Goal: Task Accomplishment & Management: Use online tool/utility

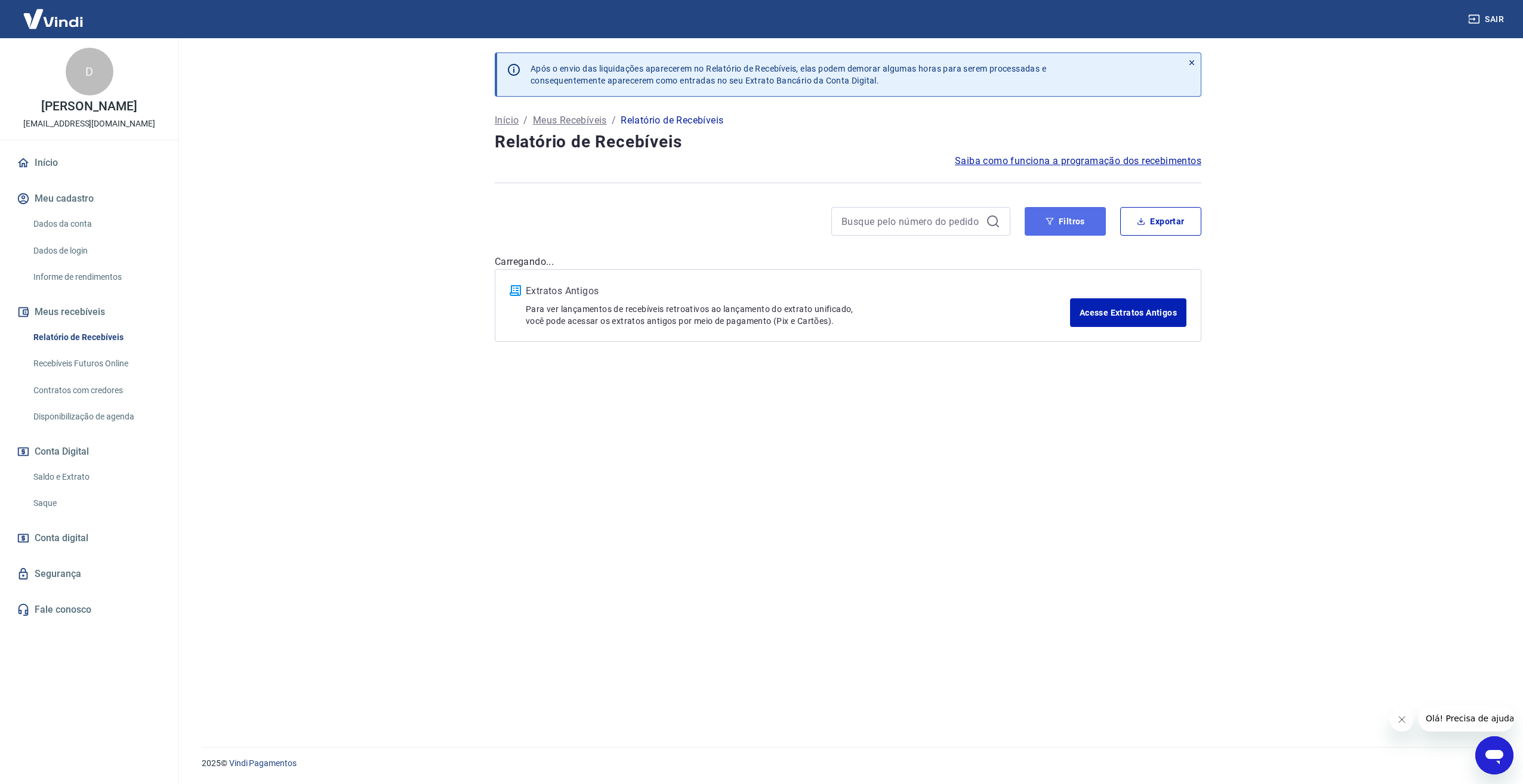
click at [1040, 221] on button "Filtros" at bounding box center [1065, 221] width 81 height 28
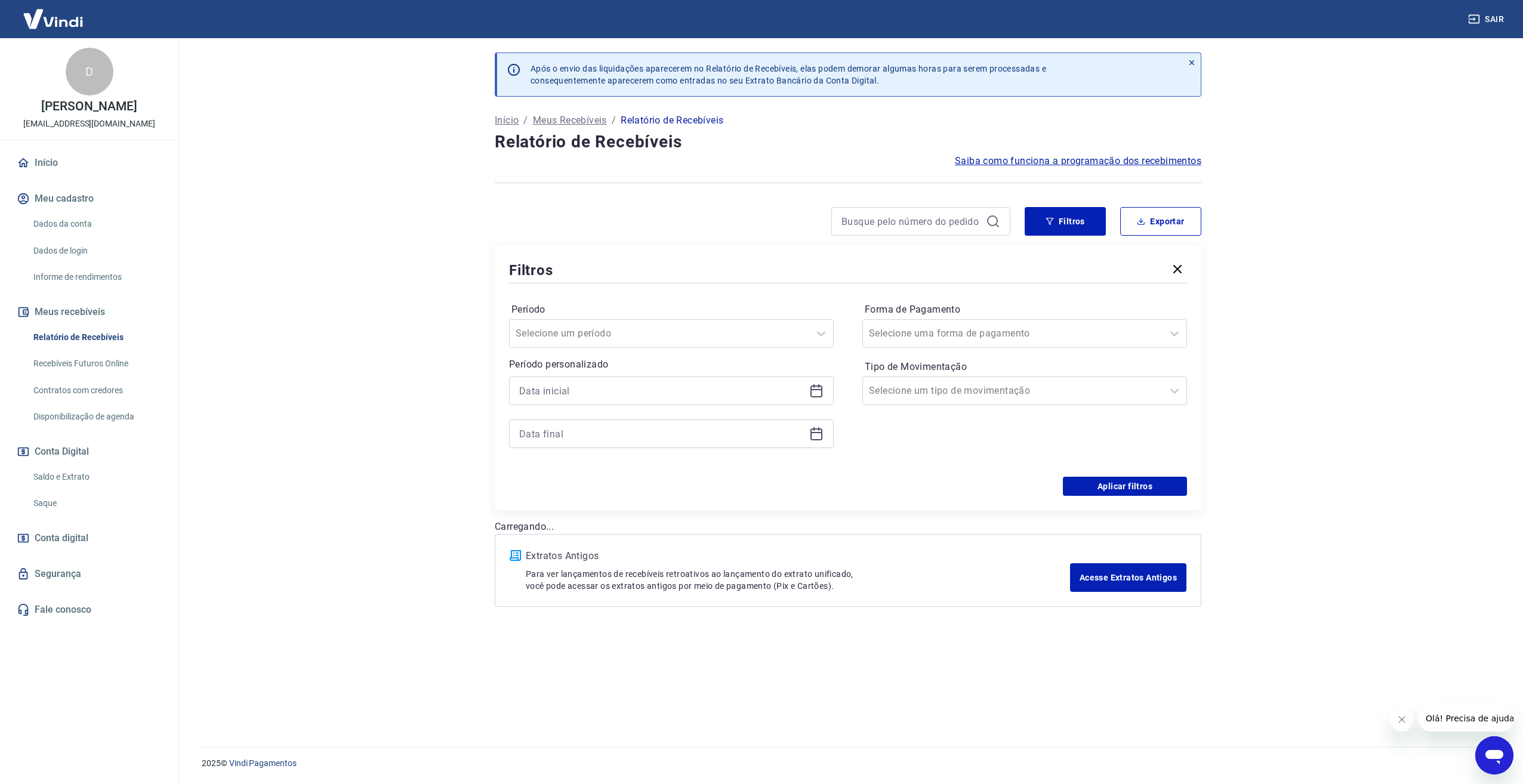
click at [820, 391] on icon at bounding box center [816, 391] width 15 height 15
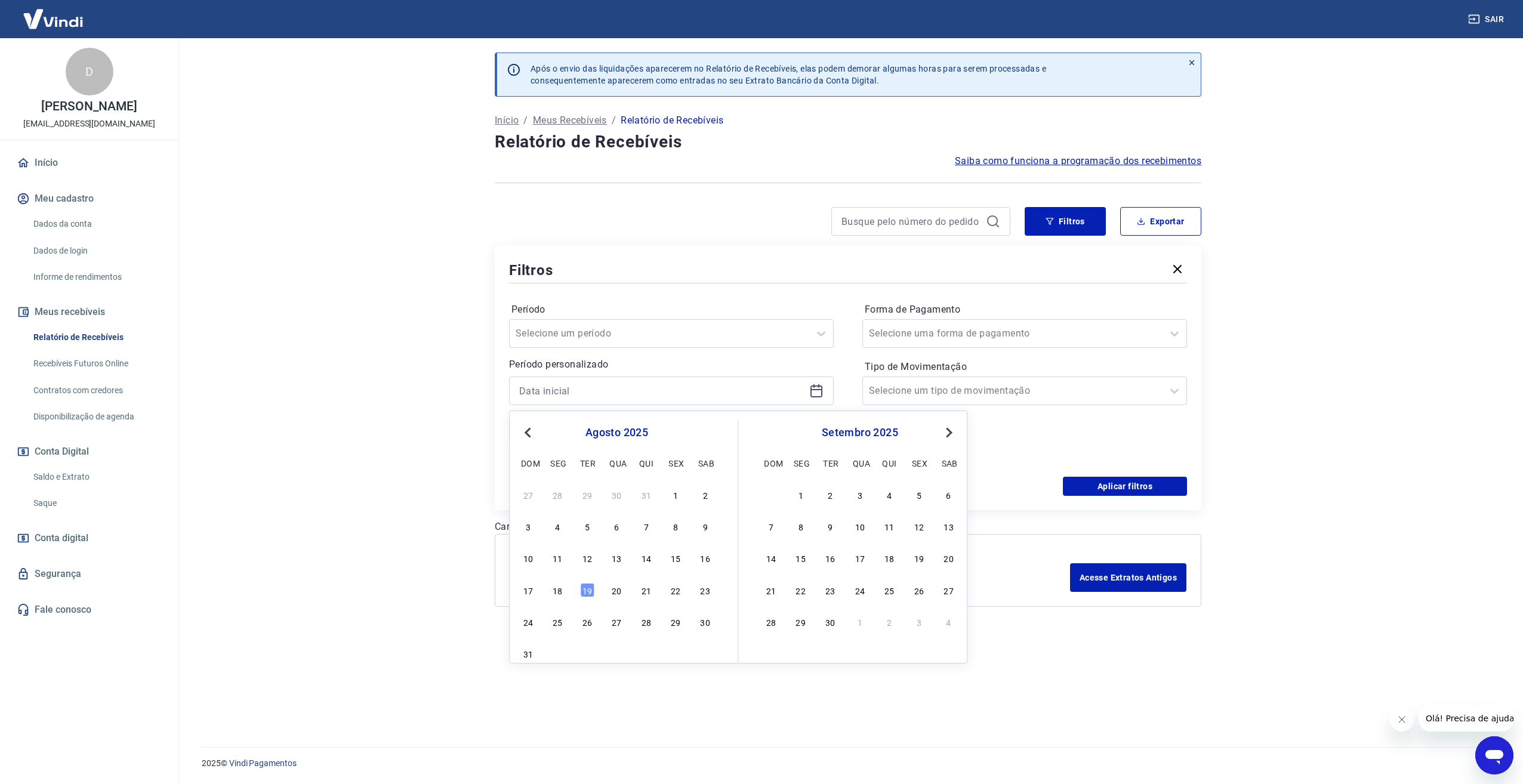
click at [521, 435] on button "Previous Month" at bounding box center [527, 433] width 15 height 15
click at [581, 494] on div "1" at bounding box center [587, 495] width 15 height 15
type input "[DATE]"
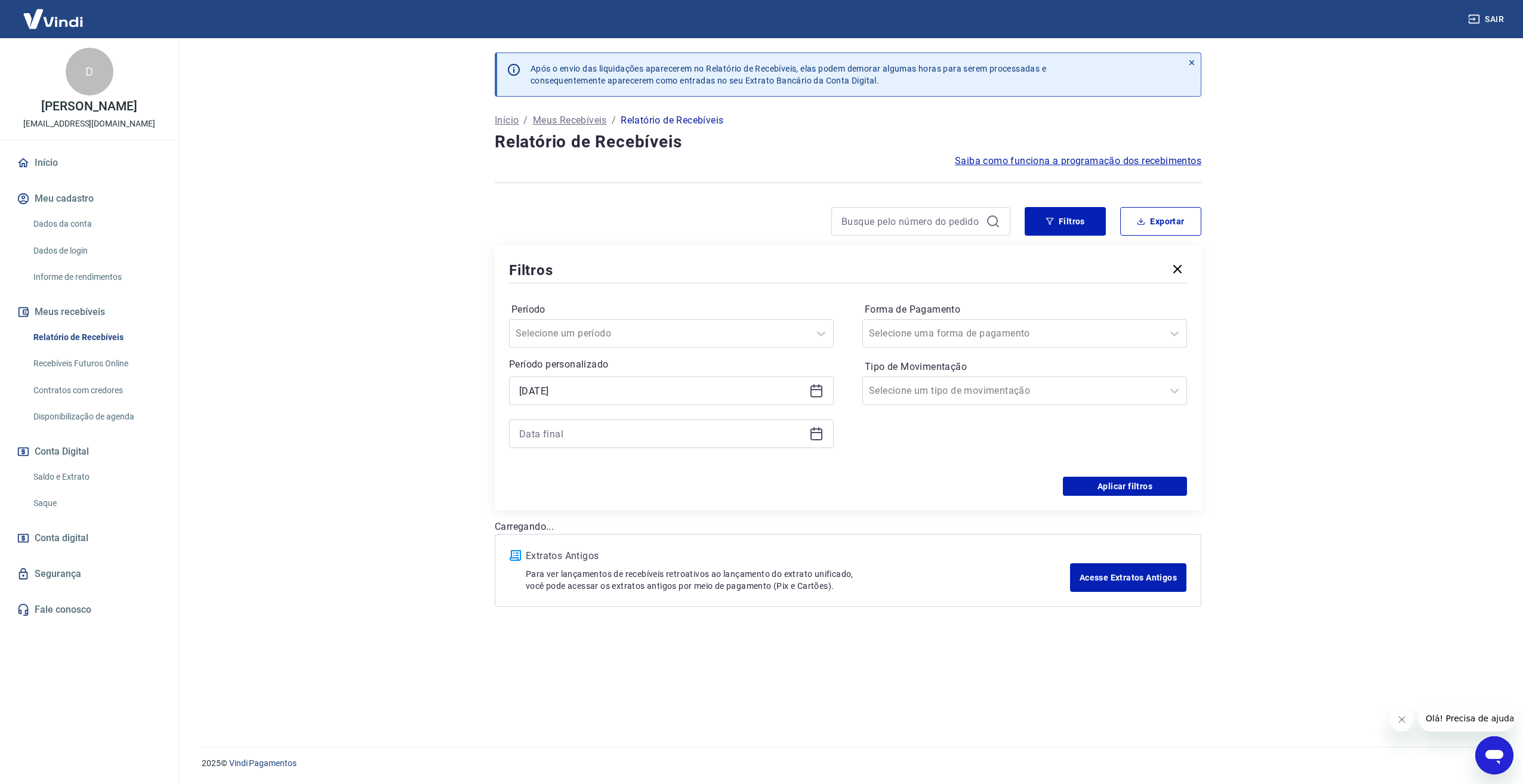
click at [820, 437] on icon at bounding box center [816, 434] width 15 height 15
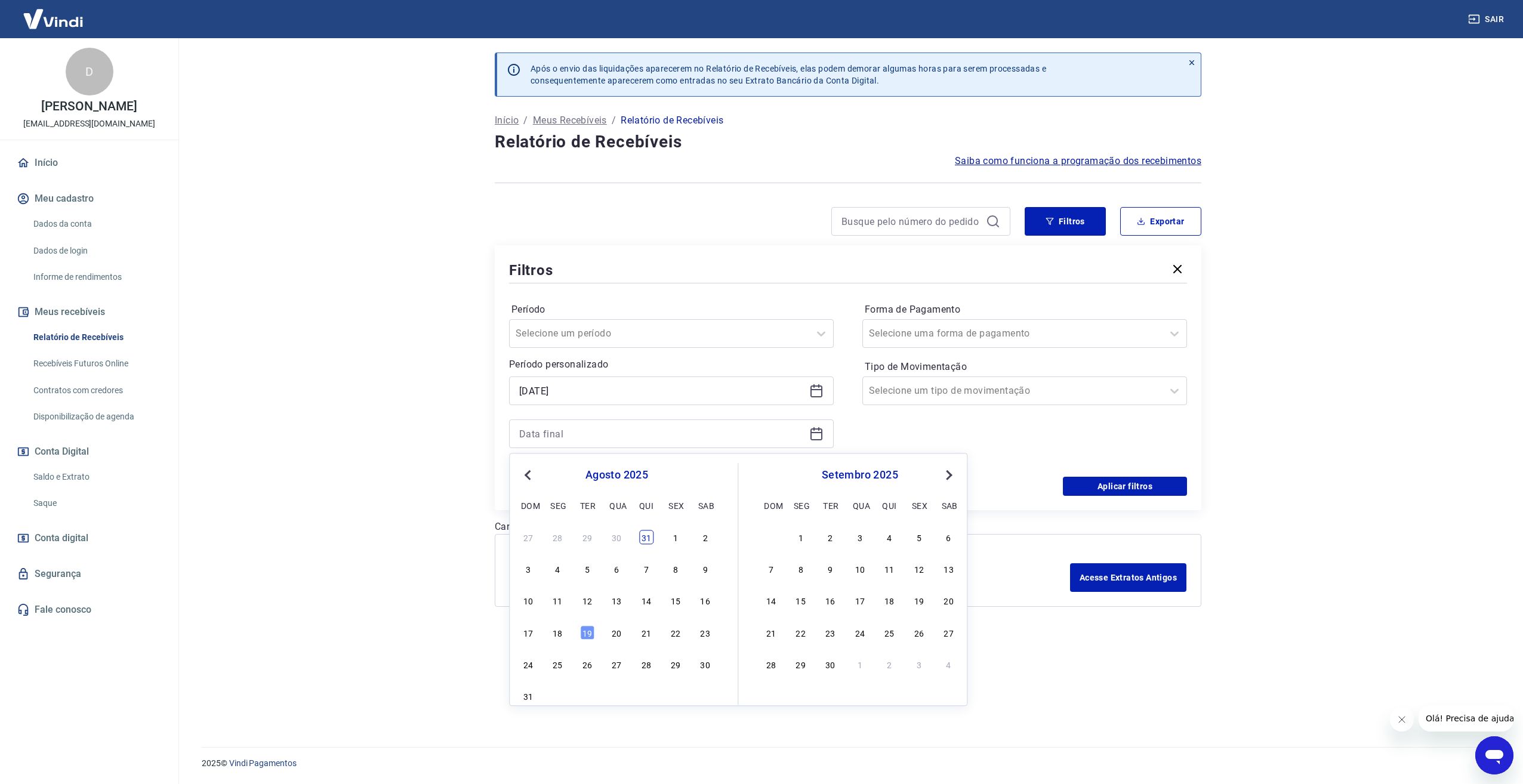
click at [650, 537] on div "31" at bounding box center [646, 537] width 15 height 15
type input "[DATE]"
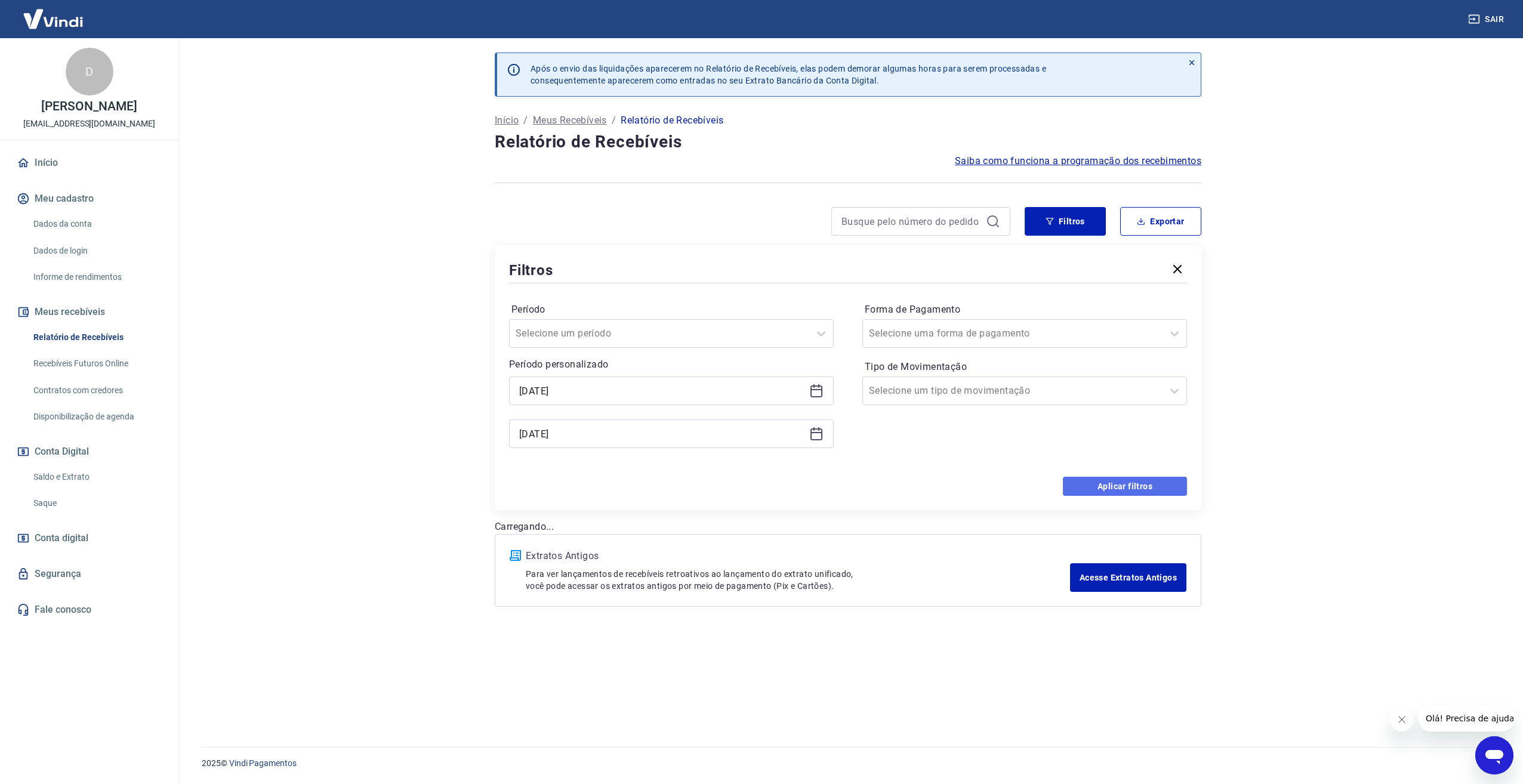
click at [1100, 485] on button "Aplicar filtros" at bounding box center [1125, 486] width 124 height 19
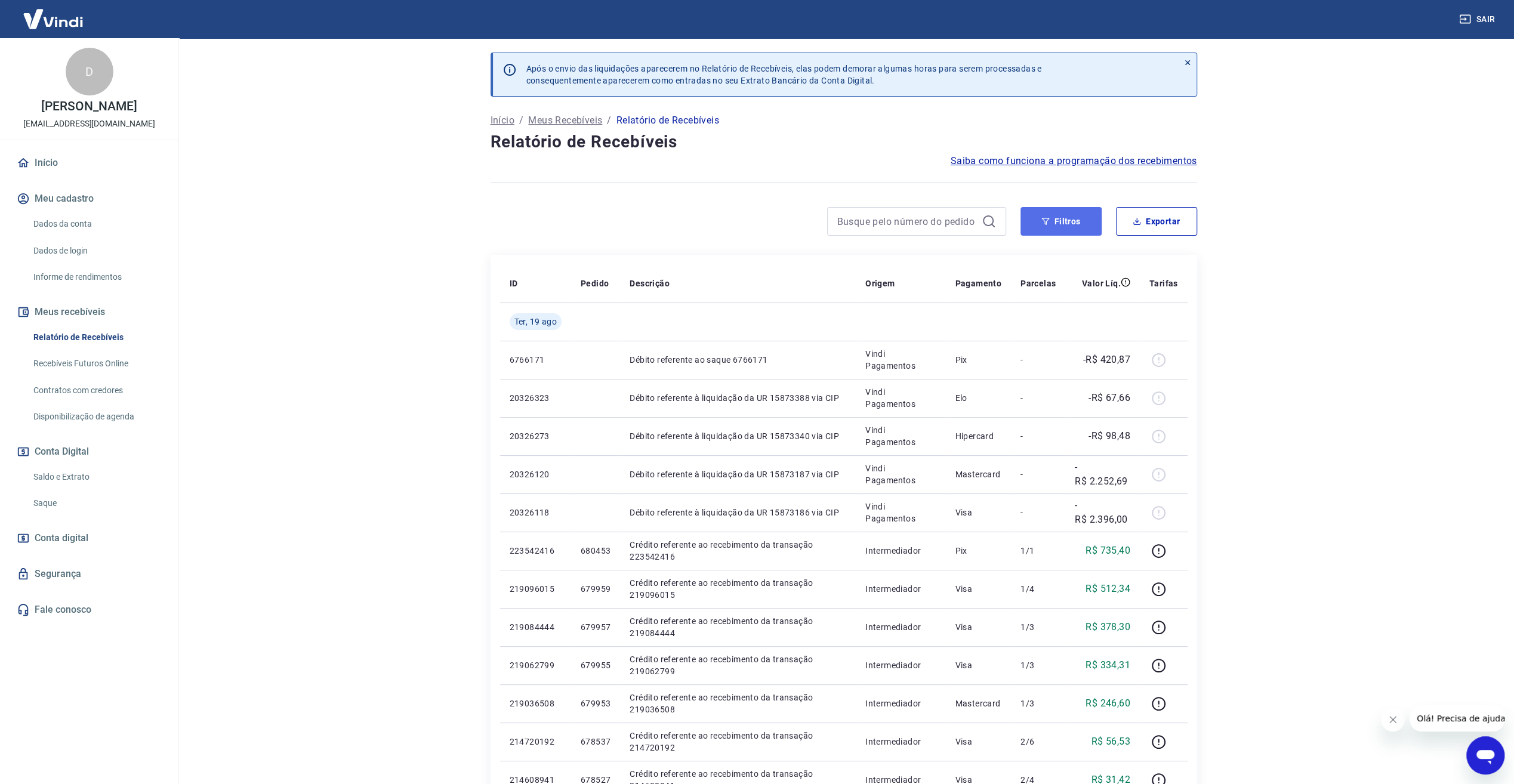
click at [1053, 214] on button "Filtros" at bounding box center [1061, 221] width 81 height 28
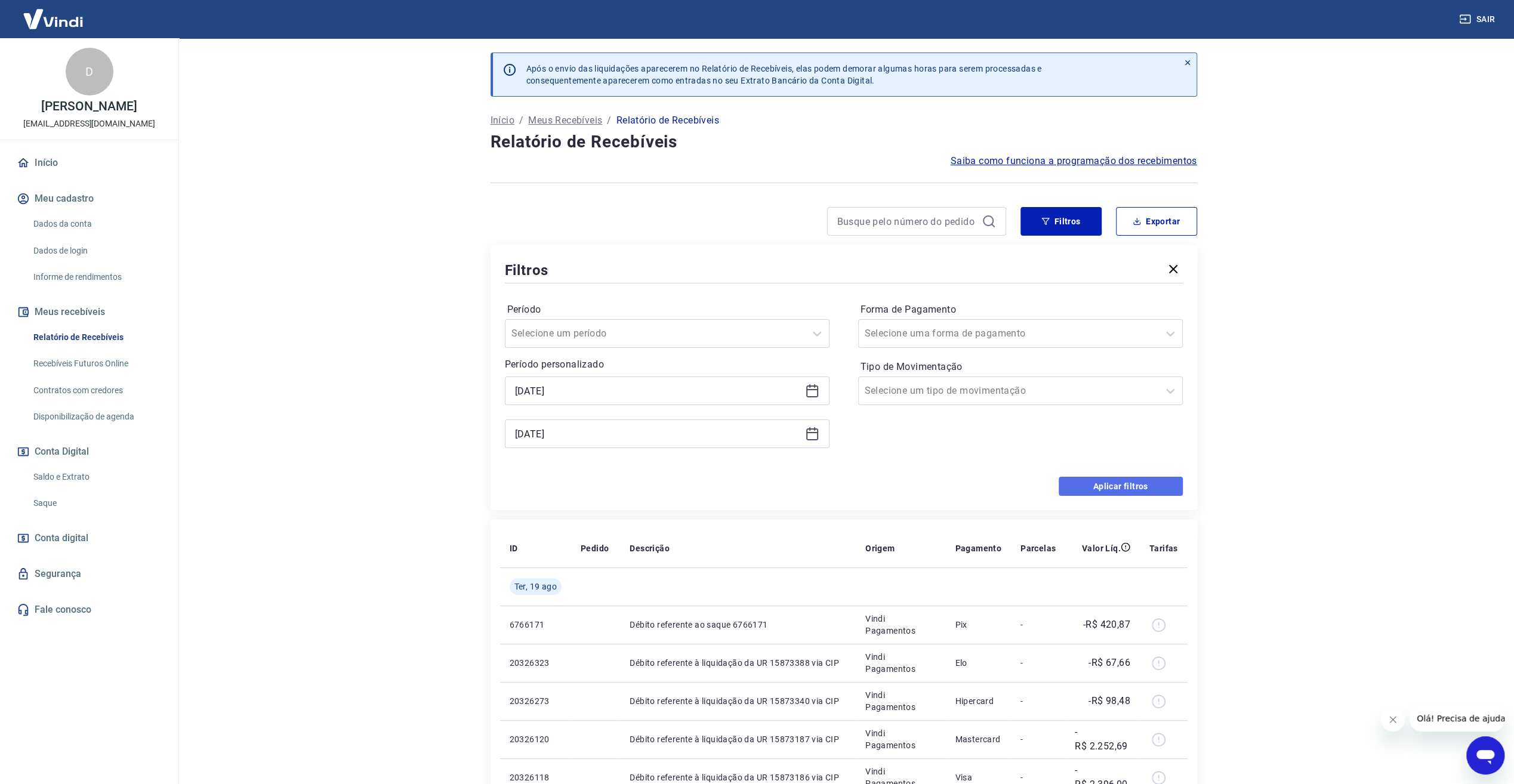
click at [1107, 487] on button "Aplicar filtros" at bounding box center [1121, 486] width 124 height 19
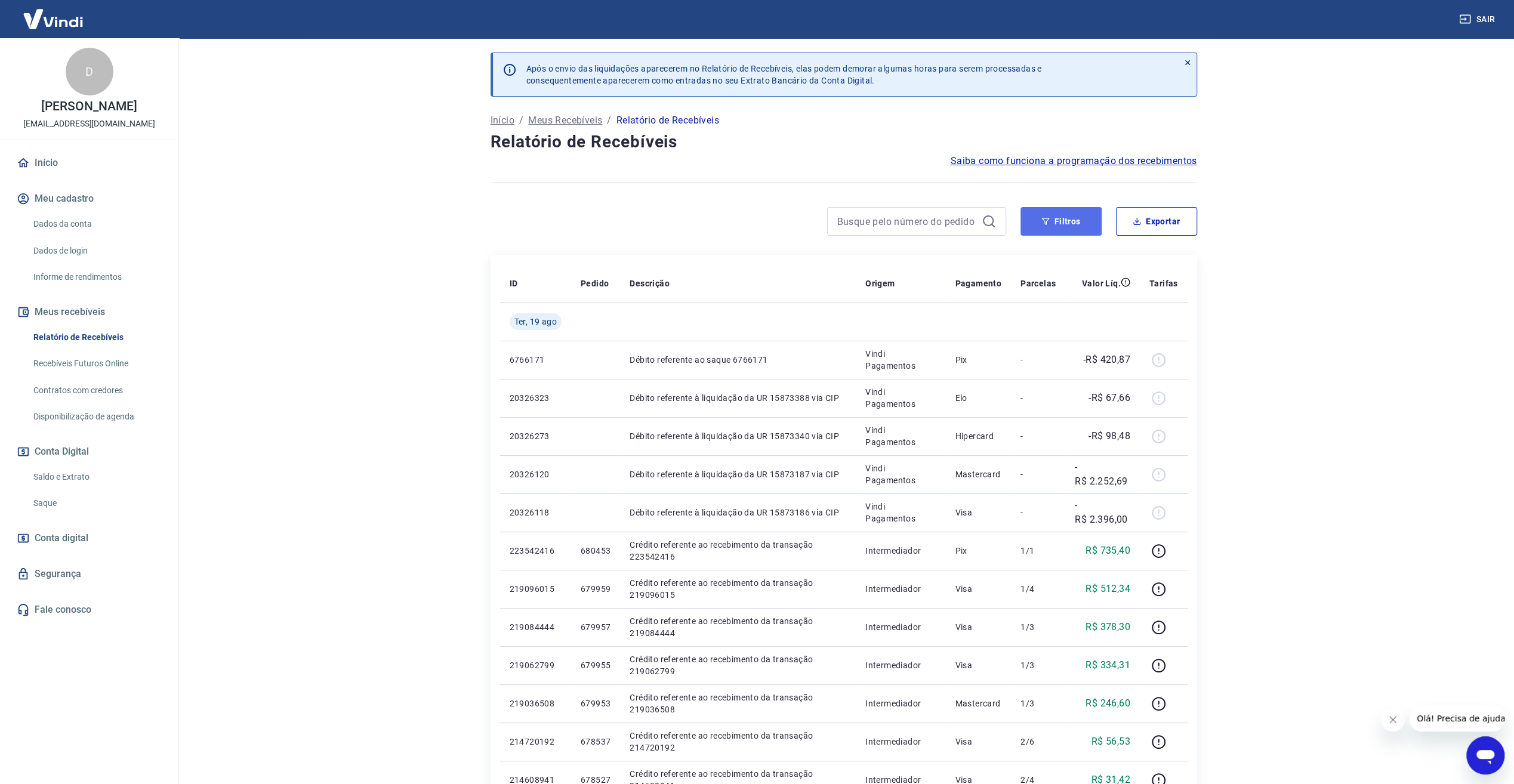
click at [1061, 227] on button "Filtros" at bounding box center [1061, 221] width 81 height 28
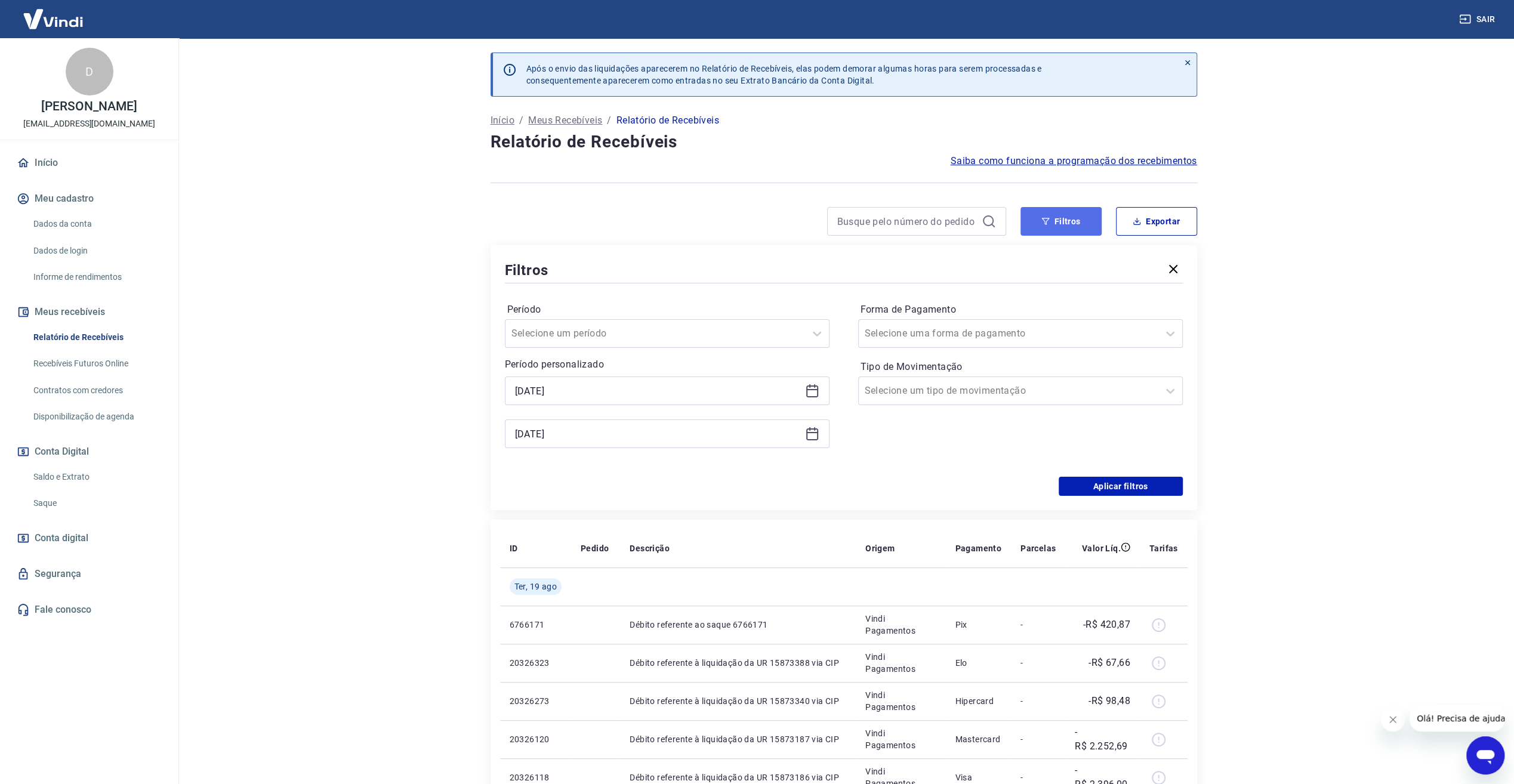
click at [1061, 227] on button "Filtros" at bounding box center [1061, 221] width 81 height 28
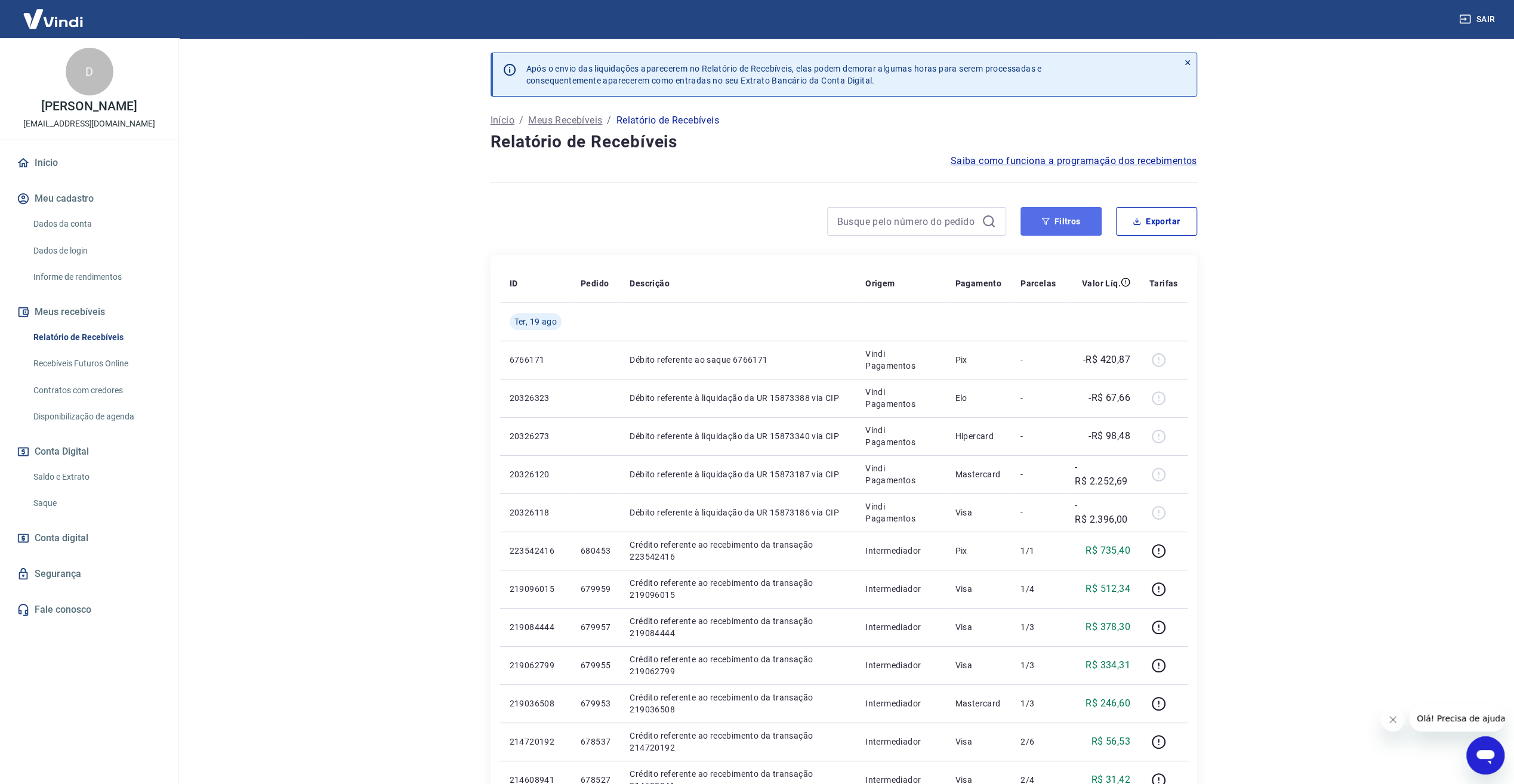
click at [1066, 225] on button "Filtros" at bounding box center [1061, 221] width 81 height 28
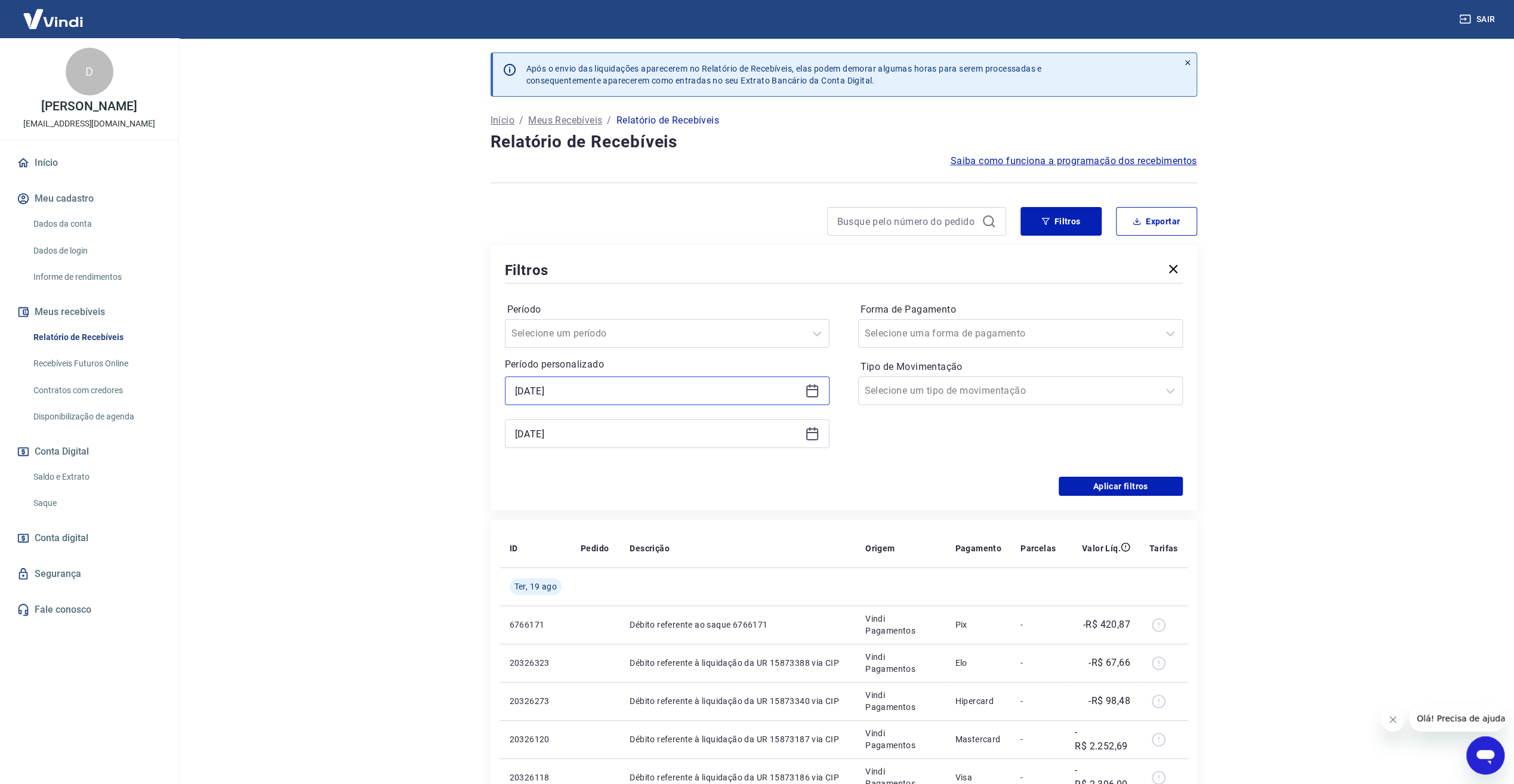
click at [707, 398] on input "[DATE]" at bounding box center [657, 391] width 286 height 18
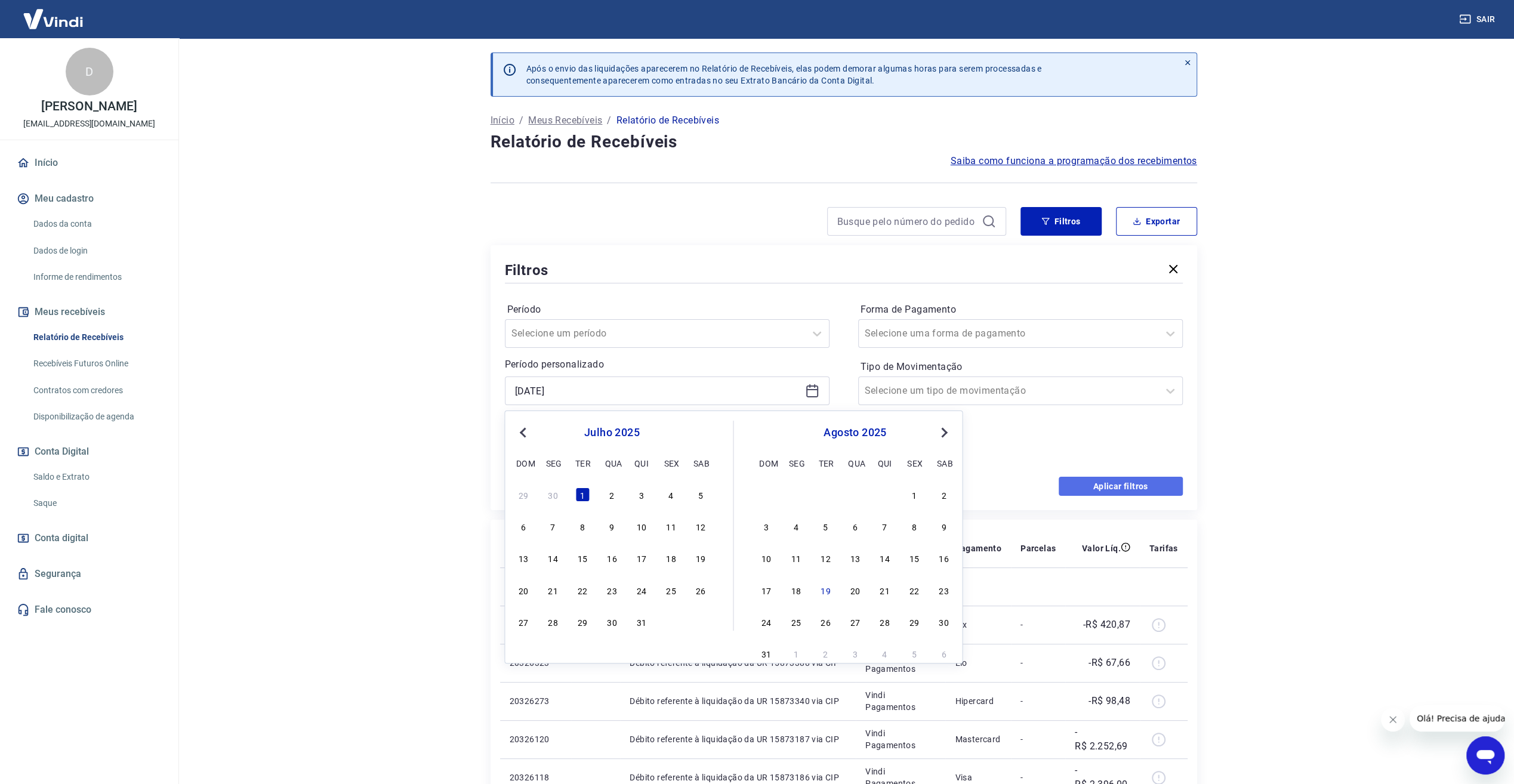
click at [1074, 484] on button "Aplicar filtros" at bounding box center [1121, 486] width 124 height 19
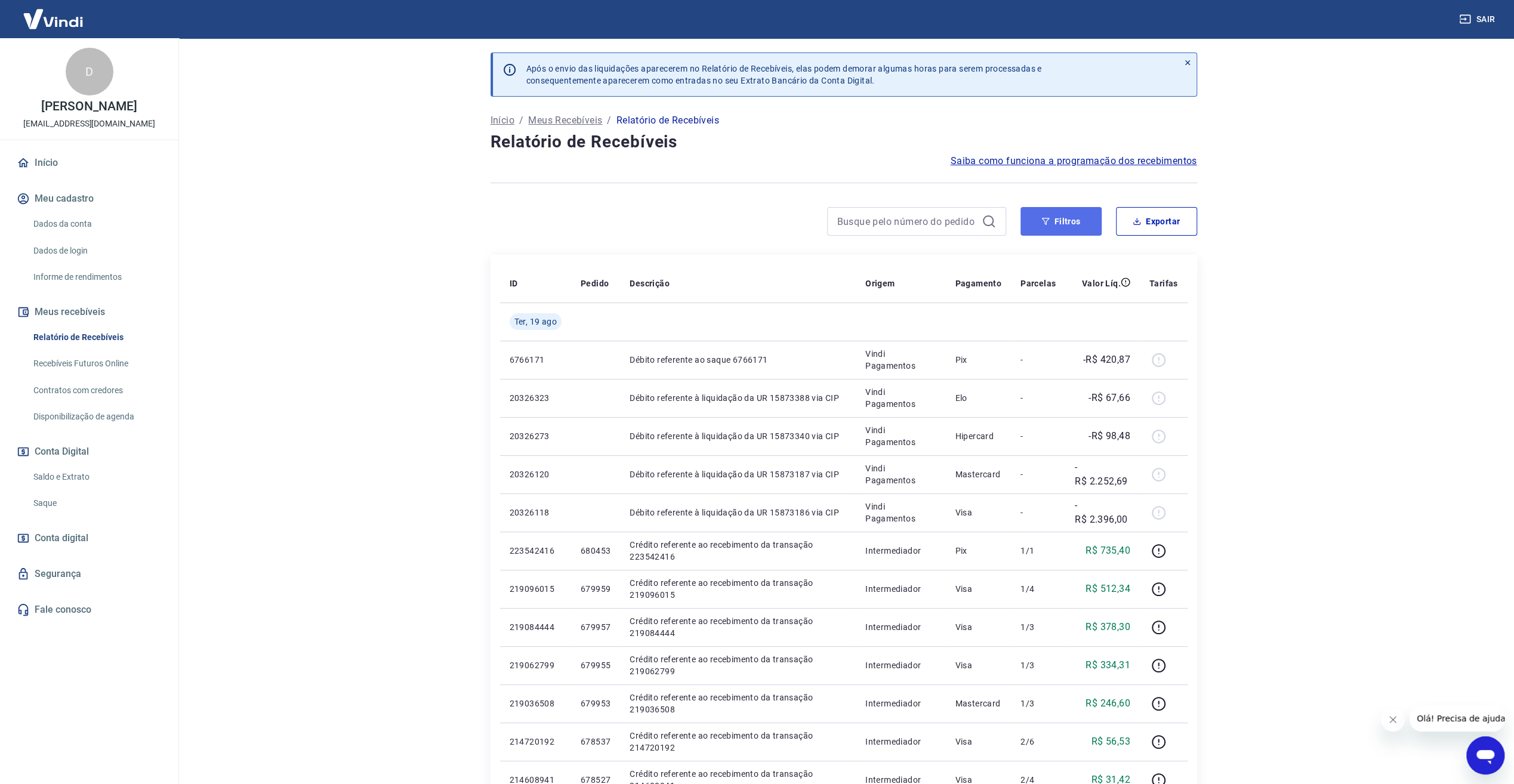
click at [1042, 226] on button "Filtros" at bounding box center [1061, 221] width 81 height 28
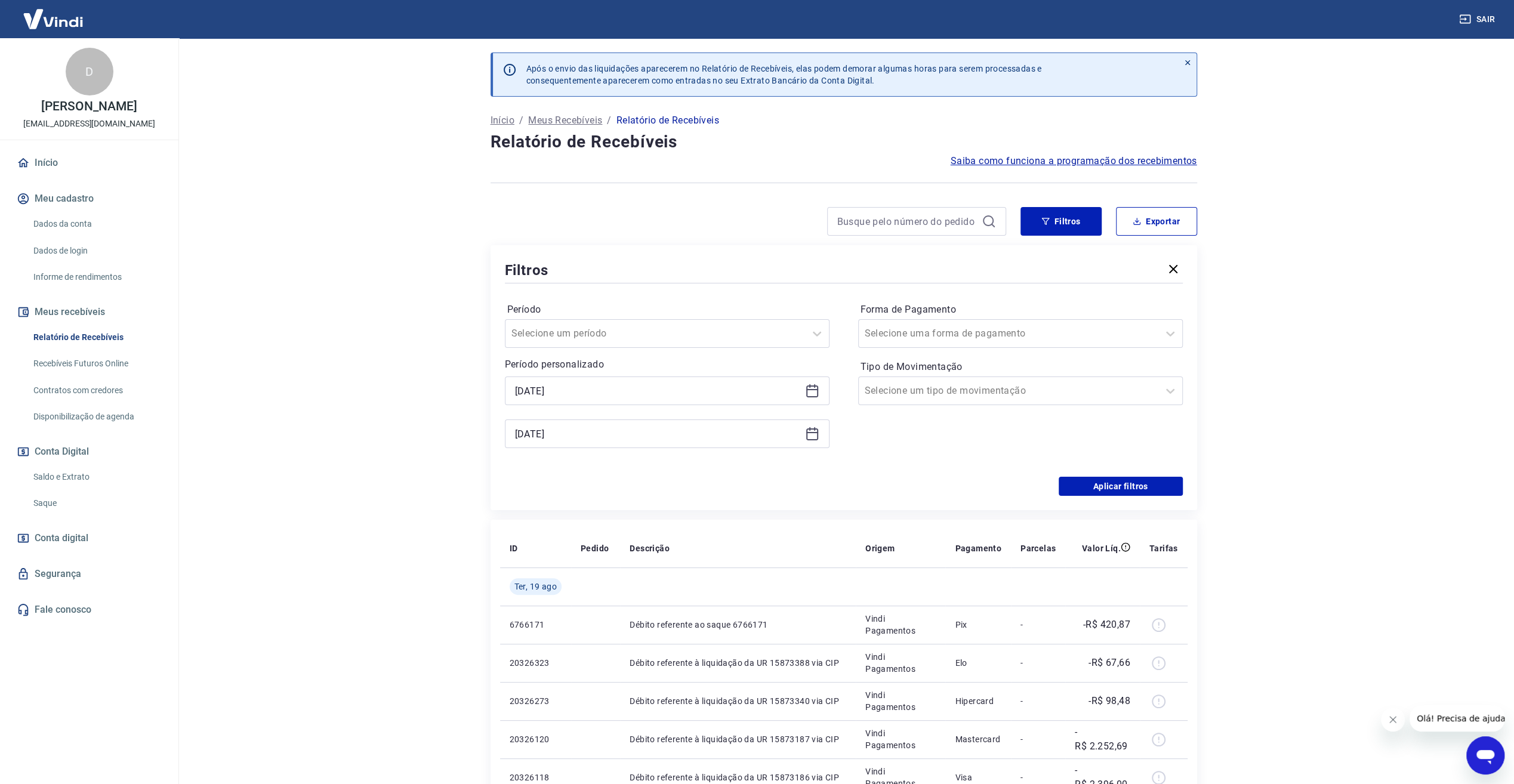
click at [732, 348] on div "Período Selecione um período Período personalizado [DATE] [DATE]" at bounding box center [666, 381] width 325 height 162
click at [738, 330] on div at bounding box center [654, 333] width 287 height 17
click at [771, 266] on div "Filtros" at bounding box center [843, 270] width 678 height 21
click at [1067, 218] on button "Filtros" at bounding box center [1061, 221] width 81 height 28
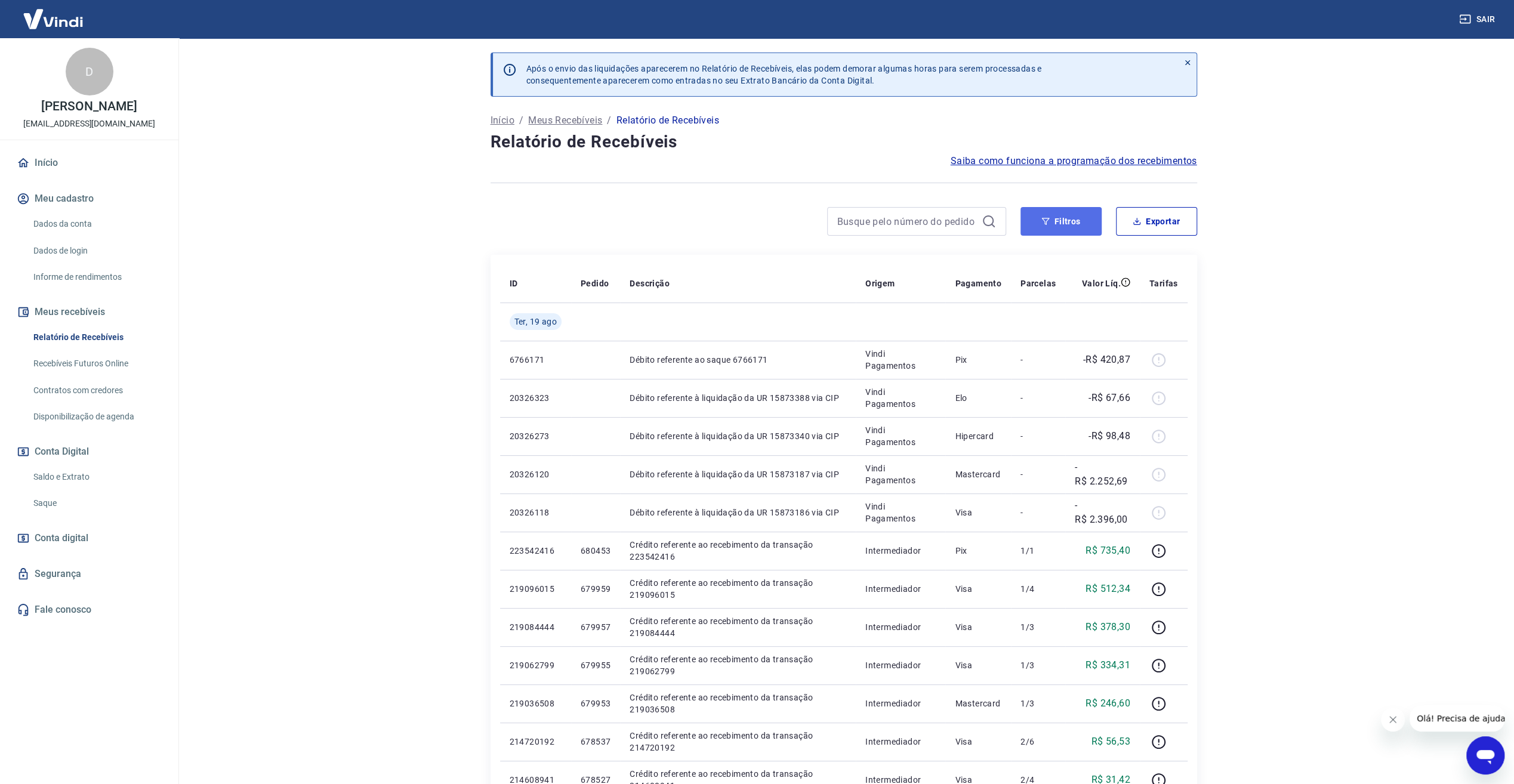
click at [1070, 230] on button "Filtros" at bounding box center [1061, 221] width 81 height 28
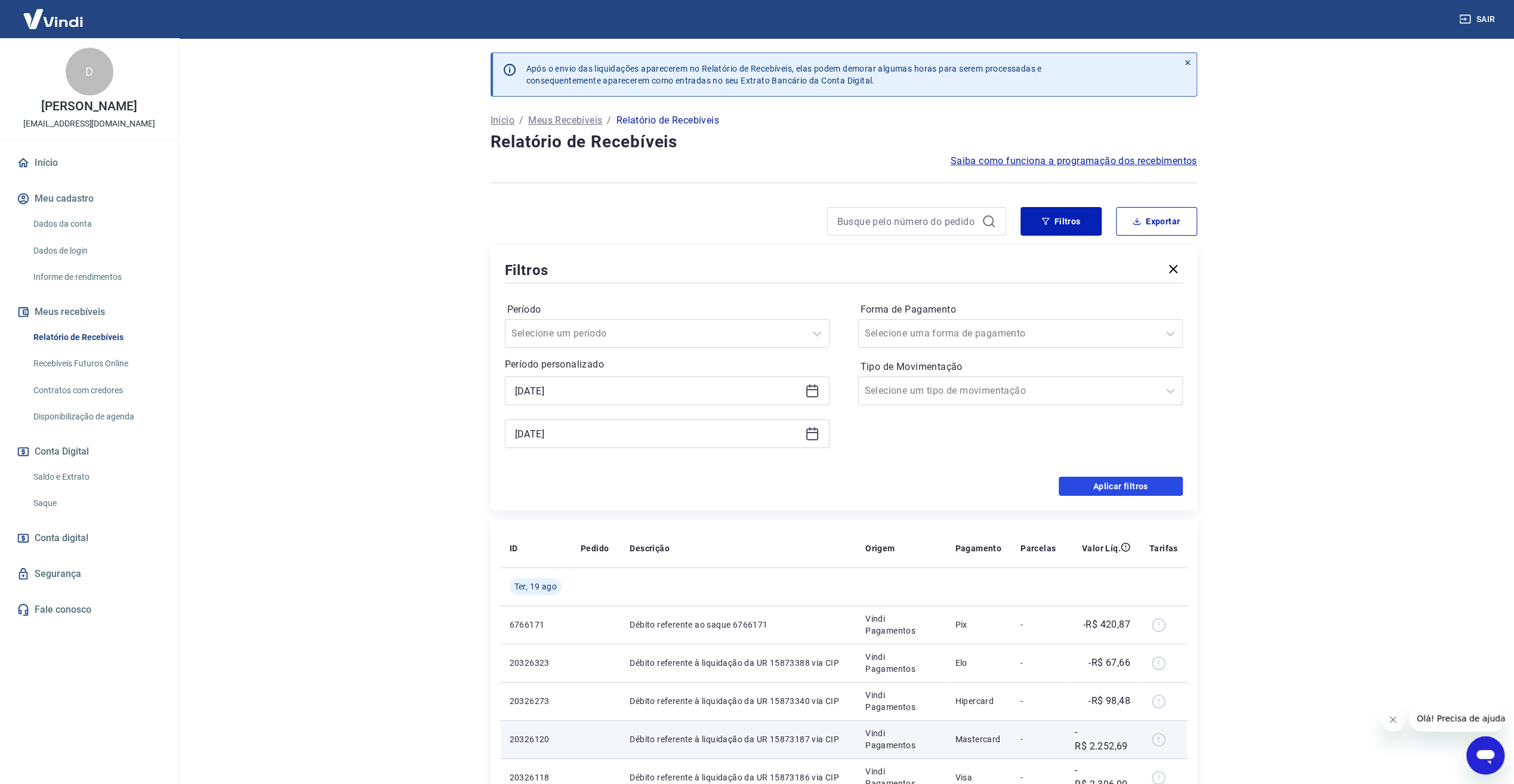
click at [1119, 486] on button "Aplicar filtros" at bounding box center [1121, 486] width 124 height 19
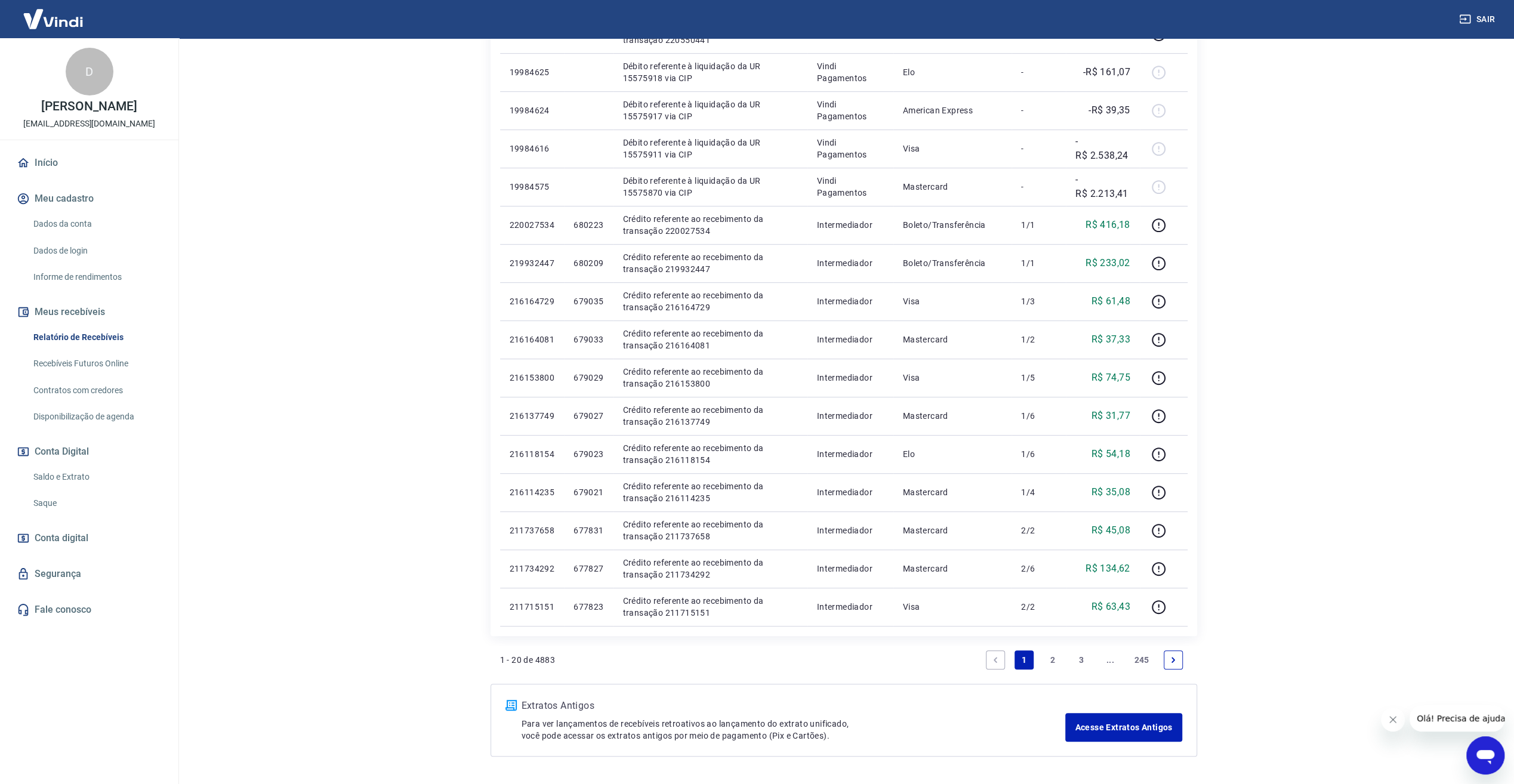
scroll to position [515, 0]
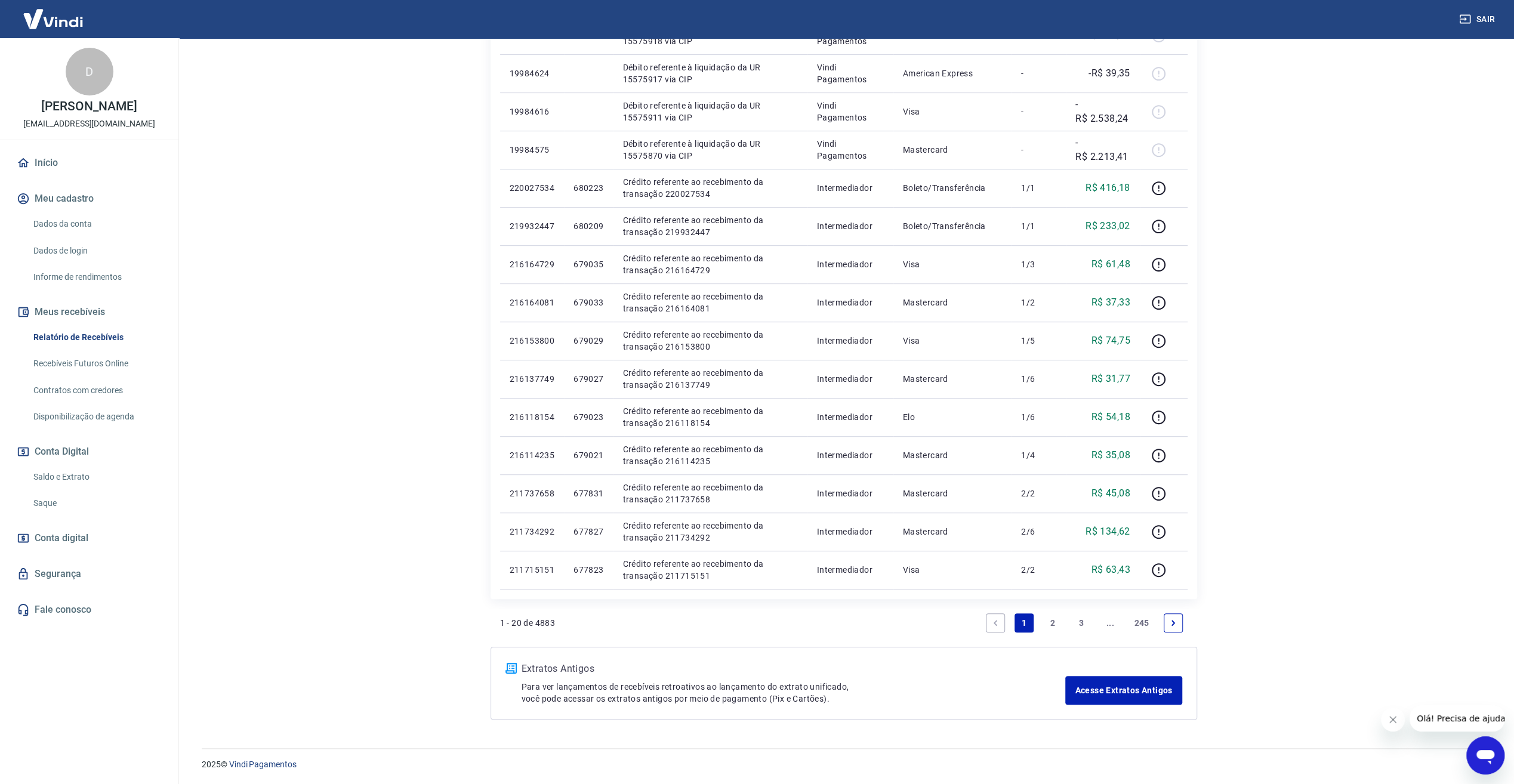
click at [1143, 619] on link "245" at bounding box center [1141, 622] width 25 height 19
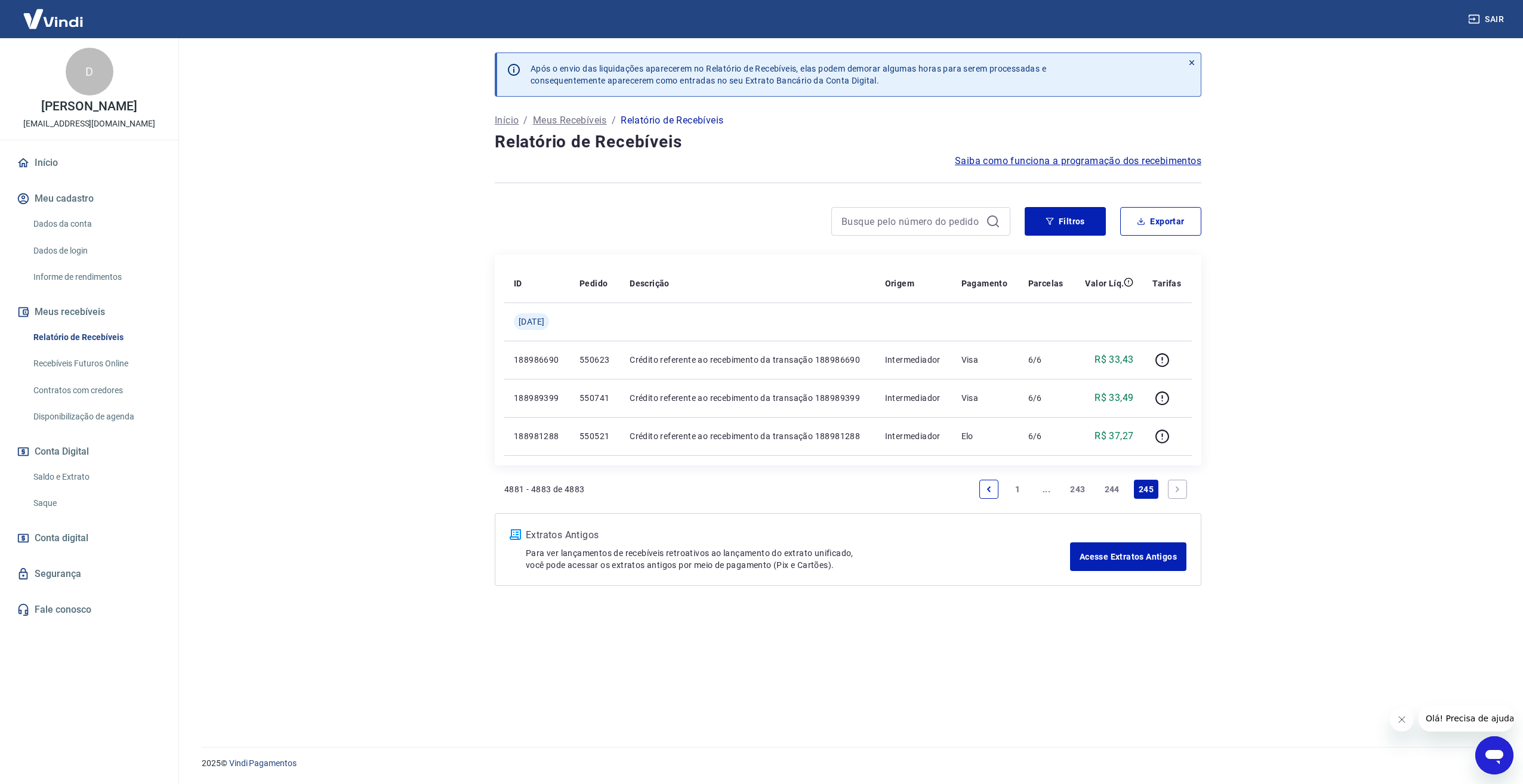
click at [1016, 488] on link "1" at bounding box center [1017, 489] width 19 height 19
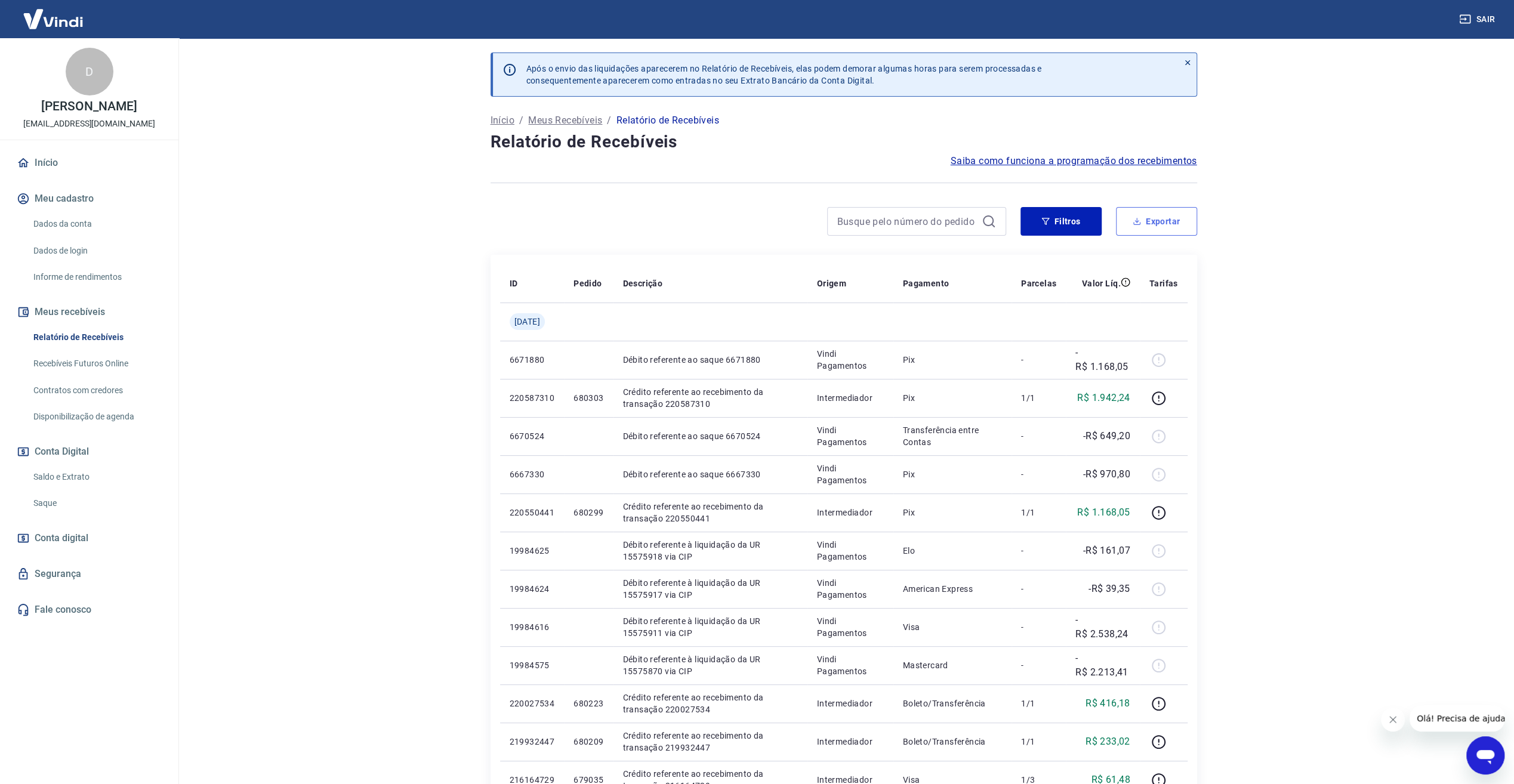
click at [1172, 221] on button "Exportar" at bounding box center [1156, 221] width 81 height 28
type input "[DATE]"
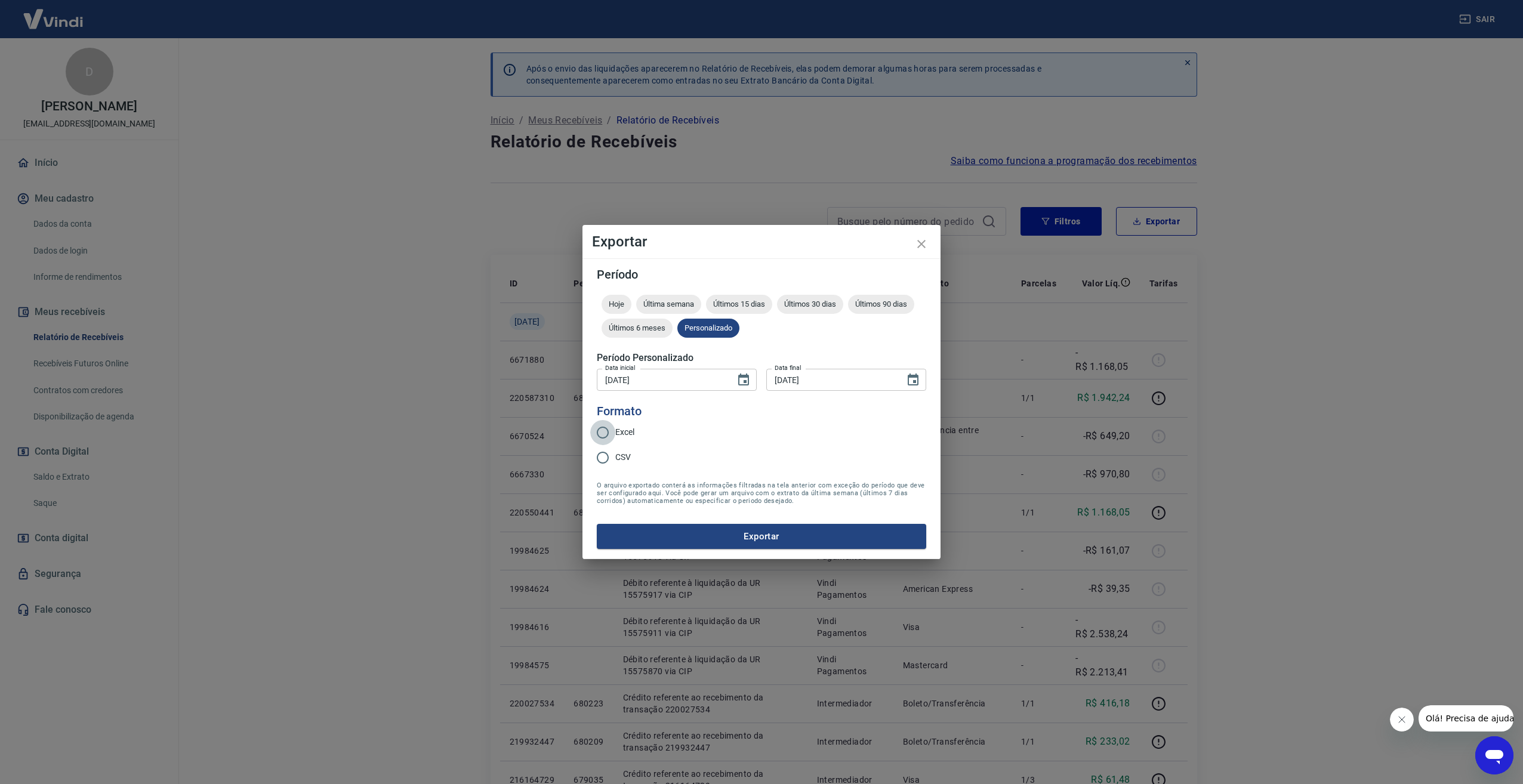
click at [605, 431] on input "Excel" at bounding box center [603, 433] width 26 height 26
radio input "true"
click at [741, 531] on button "Exportar" at bounding box center [762, 537] width 330 height 26
click at [921, 245] on icon "close" at bounding box center [921, 243] width 15 height 15
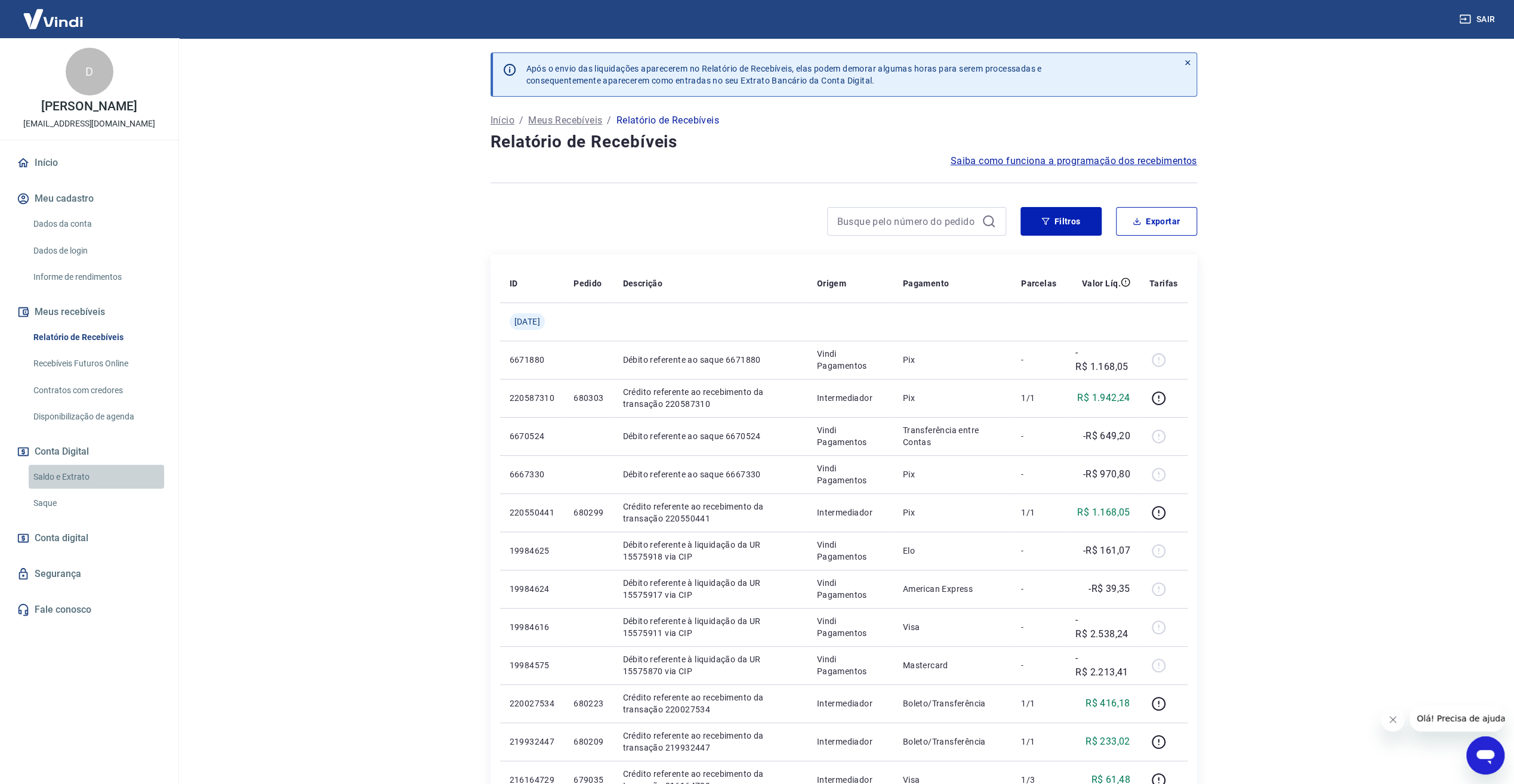
click at [78, 479] on link "Saldo e Extrato" at bounding box center [96, 477] width 135 height 25
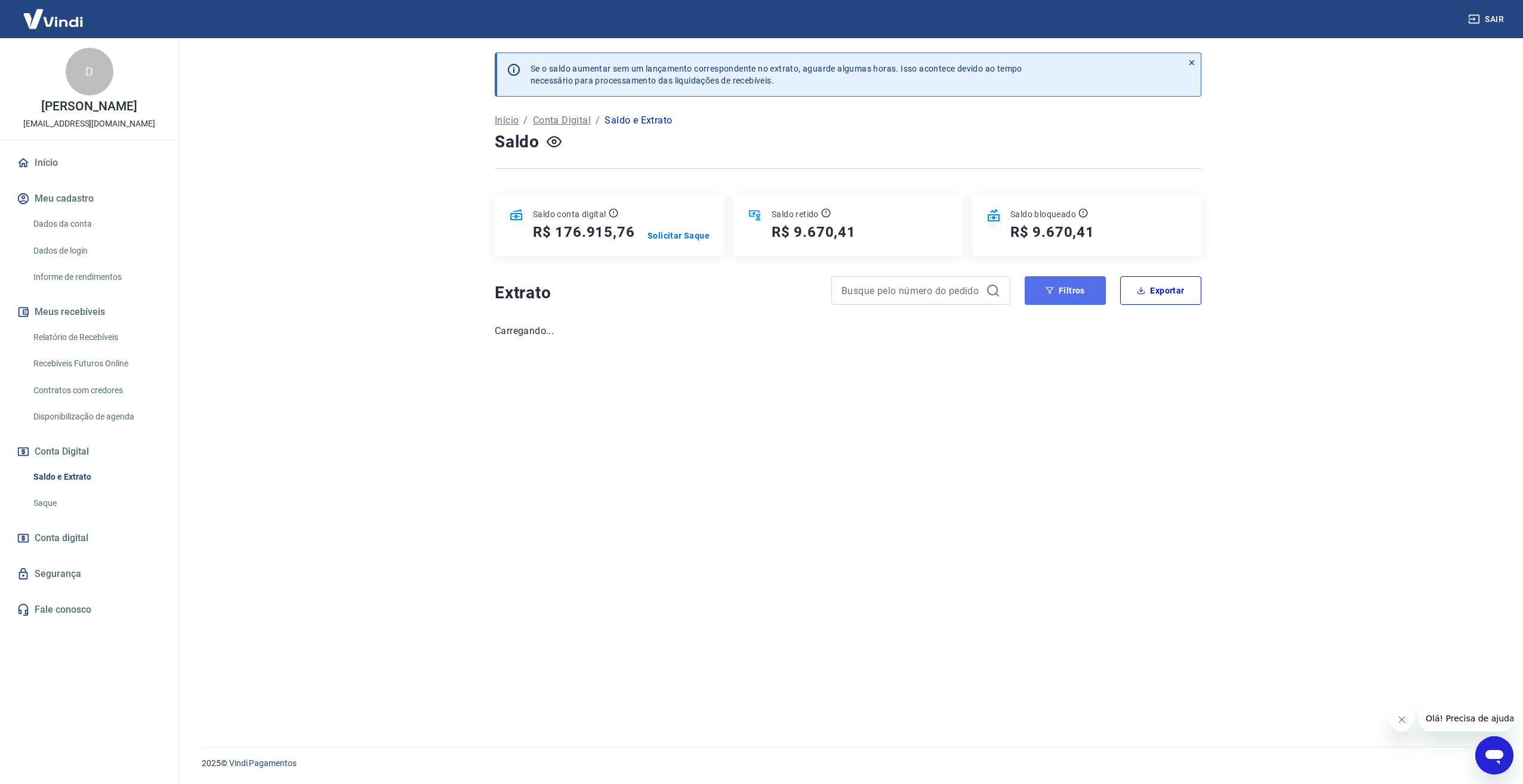
click at [1077, 298] on button "Filtros" at bounding box center [1065, 290] width 81 height 28
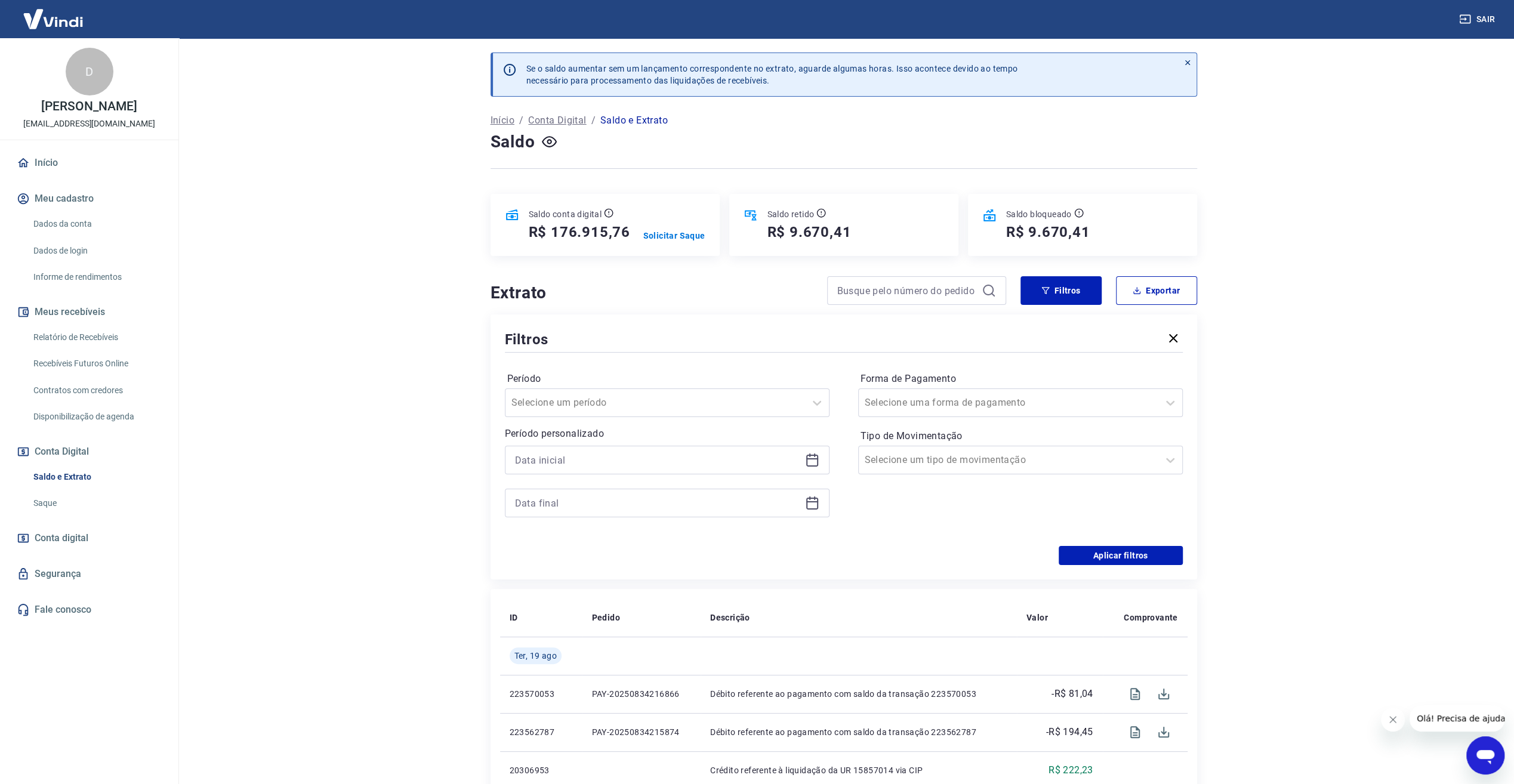
click at [817, 457] on icon at bounding box center [812, 460] width 12 height 12
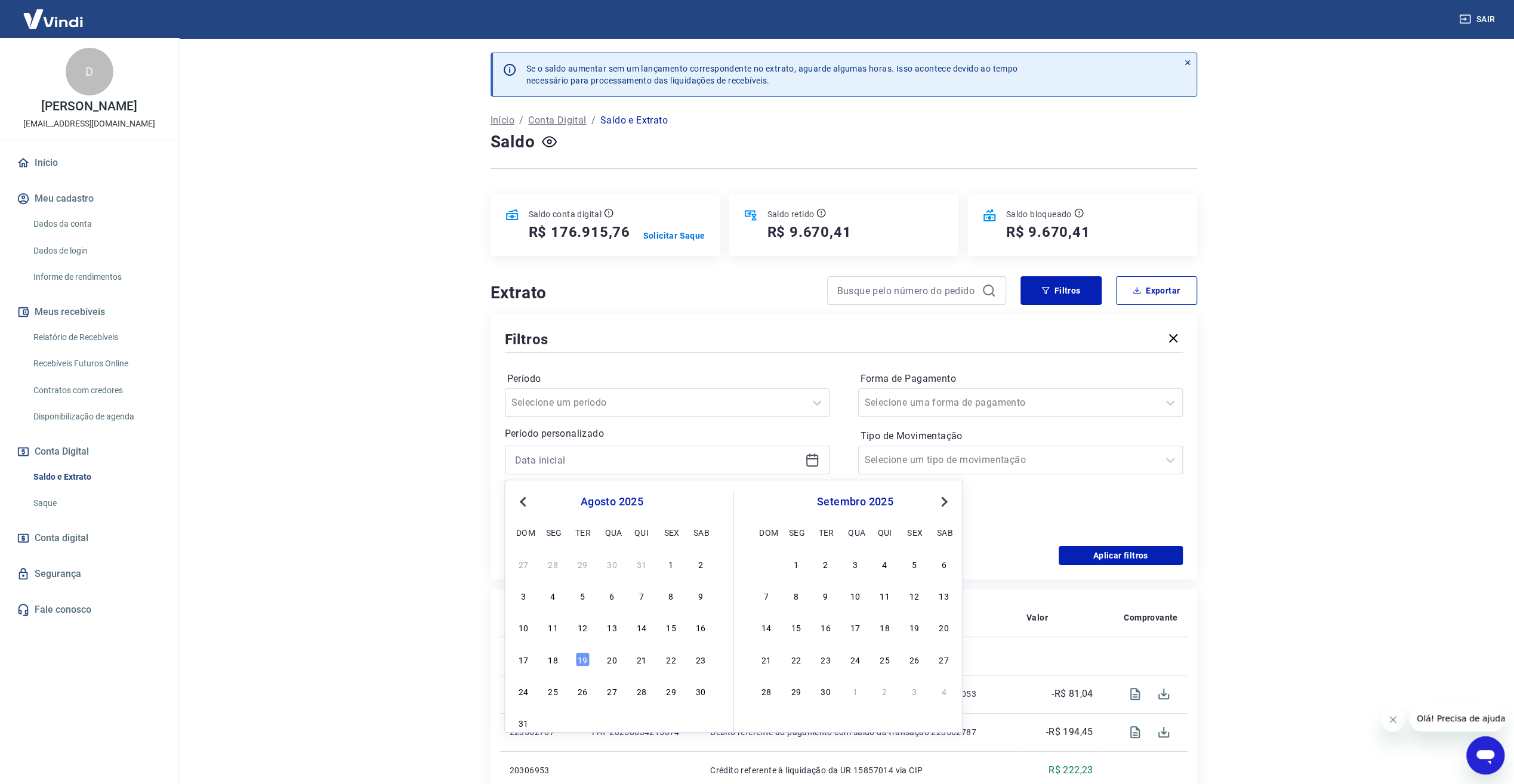
click at [524, 506] on span "Previous Month" at bounding box center [524, 501] width 0 height 14
click at [584, 559] on div "1" at bounding box center [582, 563] width 15 height 15
type input "[DATE]"
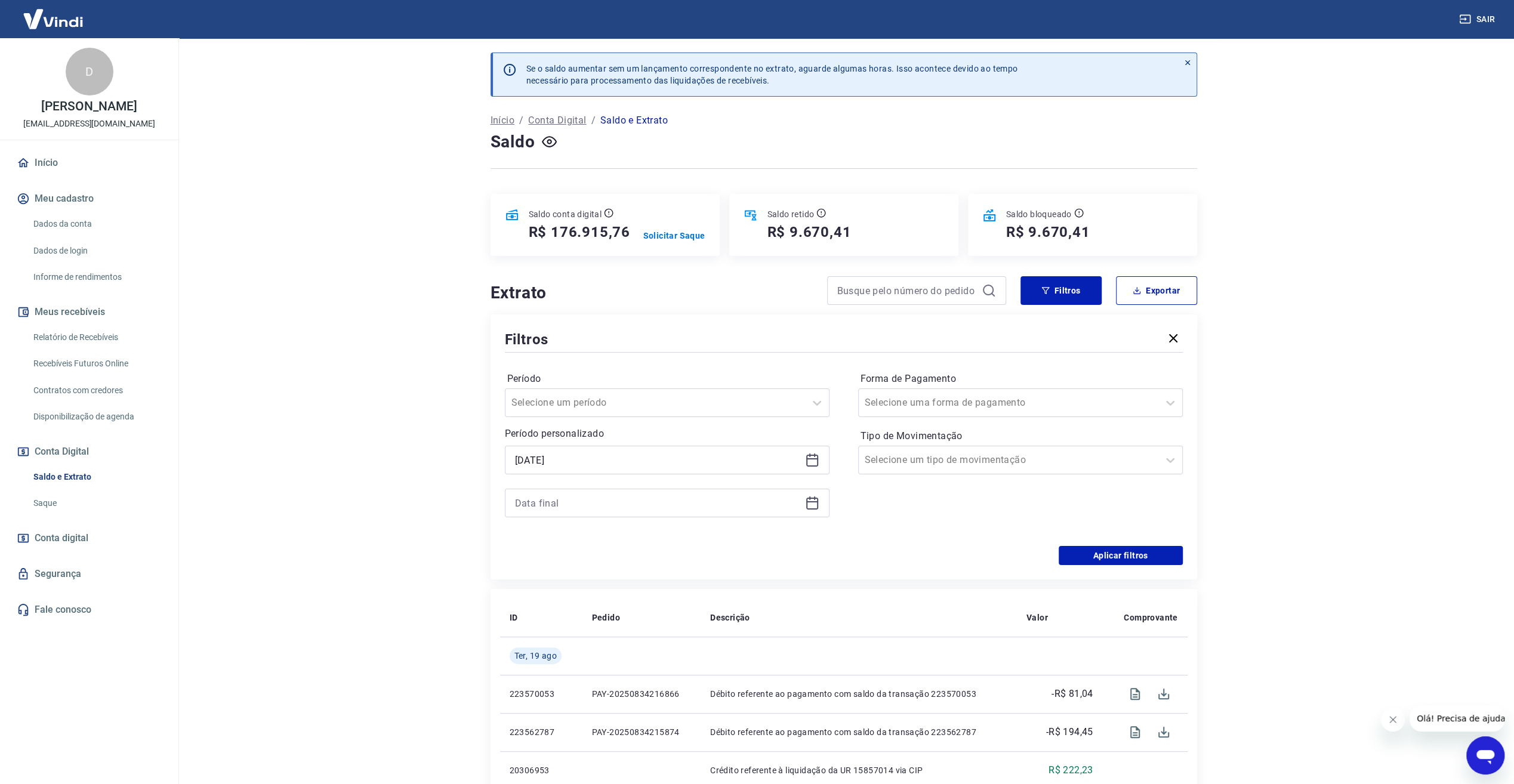
click at [809, 504] on icon at bounding box center [811, 502] width 15 height 15
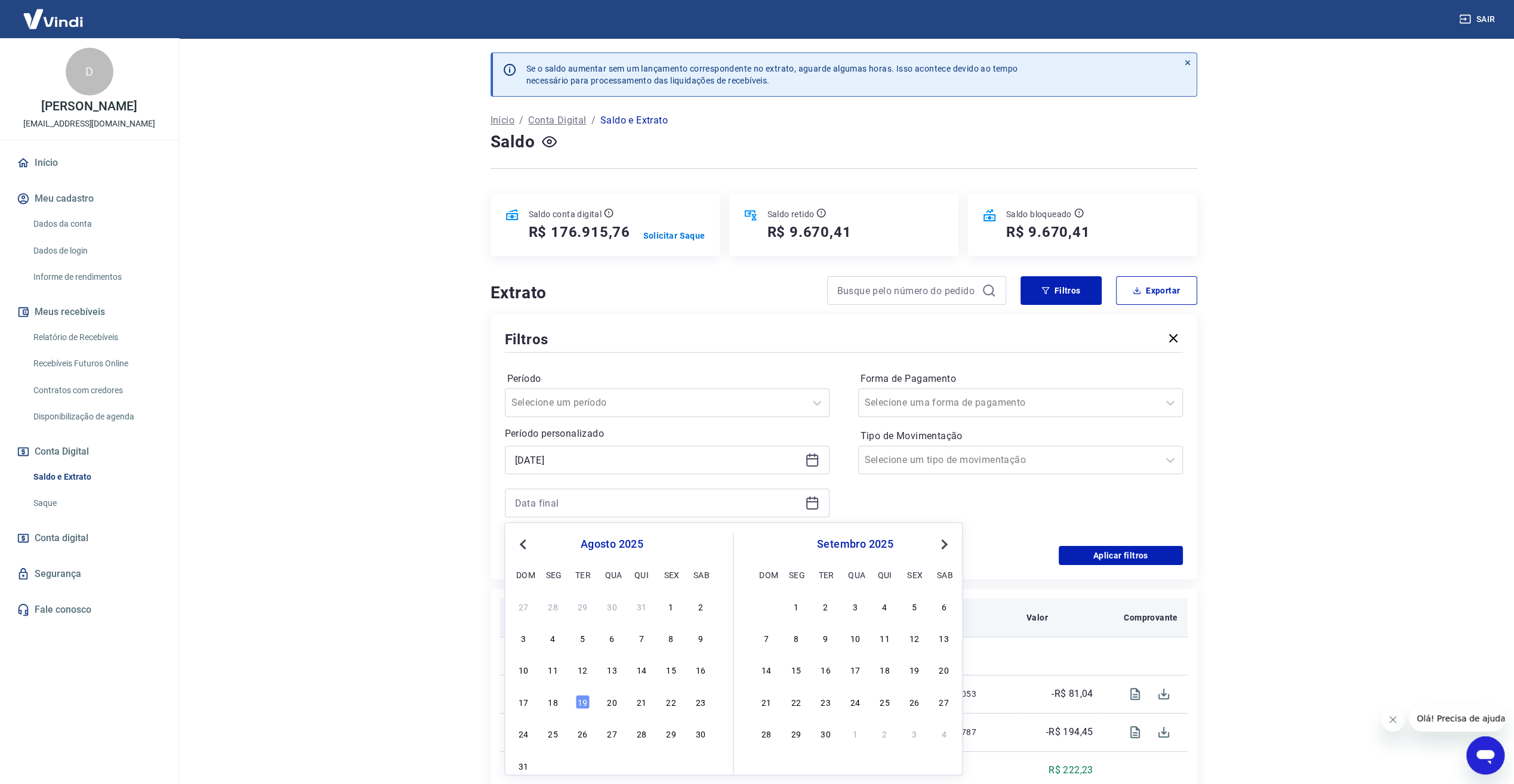
click at [645, 604] on div "31" at bounding box center [641, 606] width 15 height 15
type input "[DATE]"
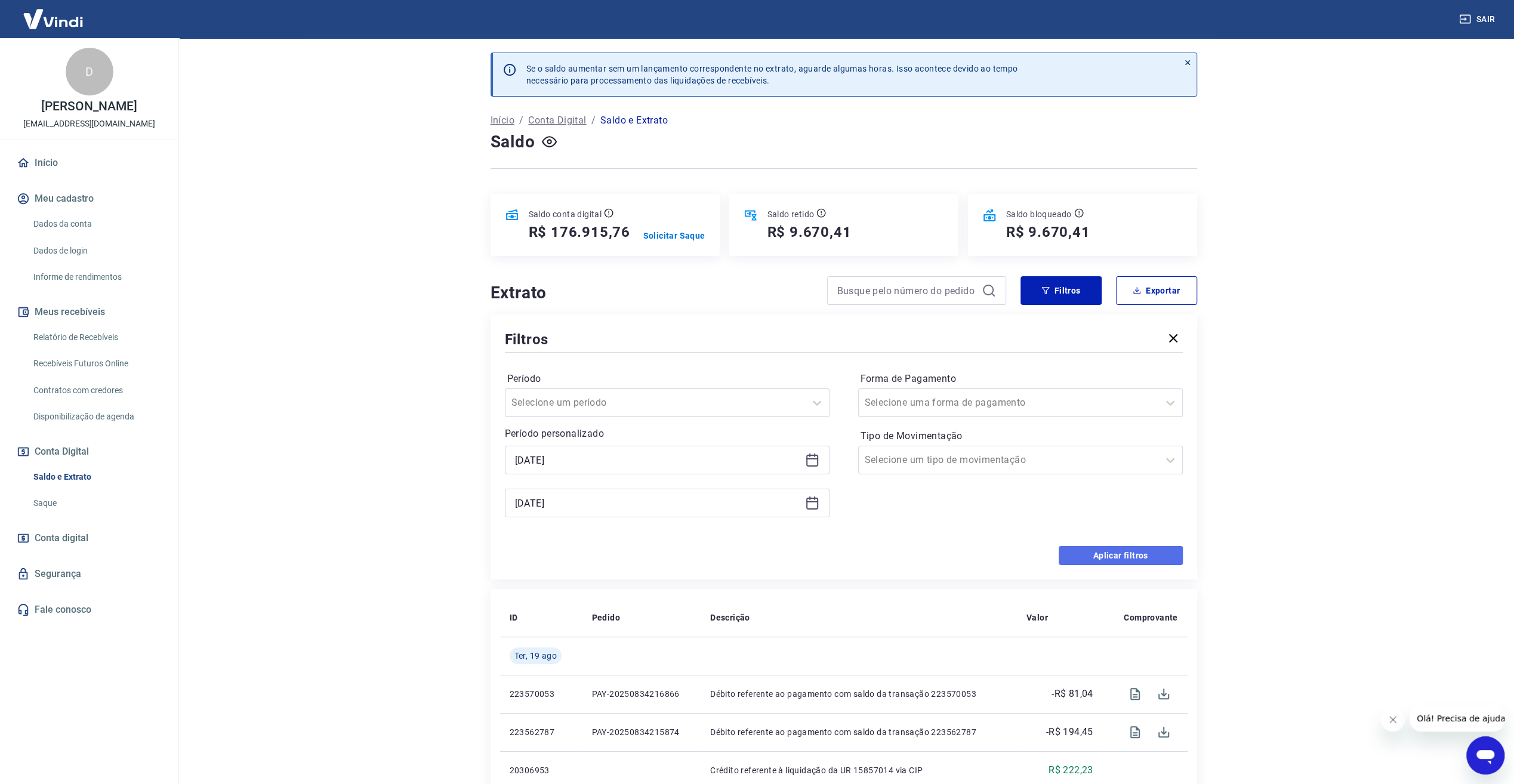
click at [1135, 556] on button "Aplicar filtros" at bounding box center [1121, 554] width 124 height 19
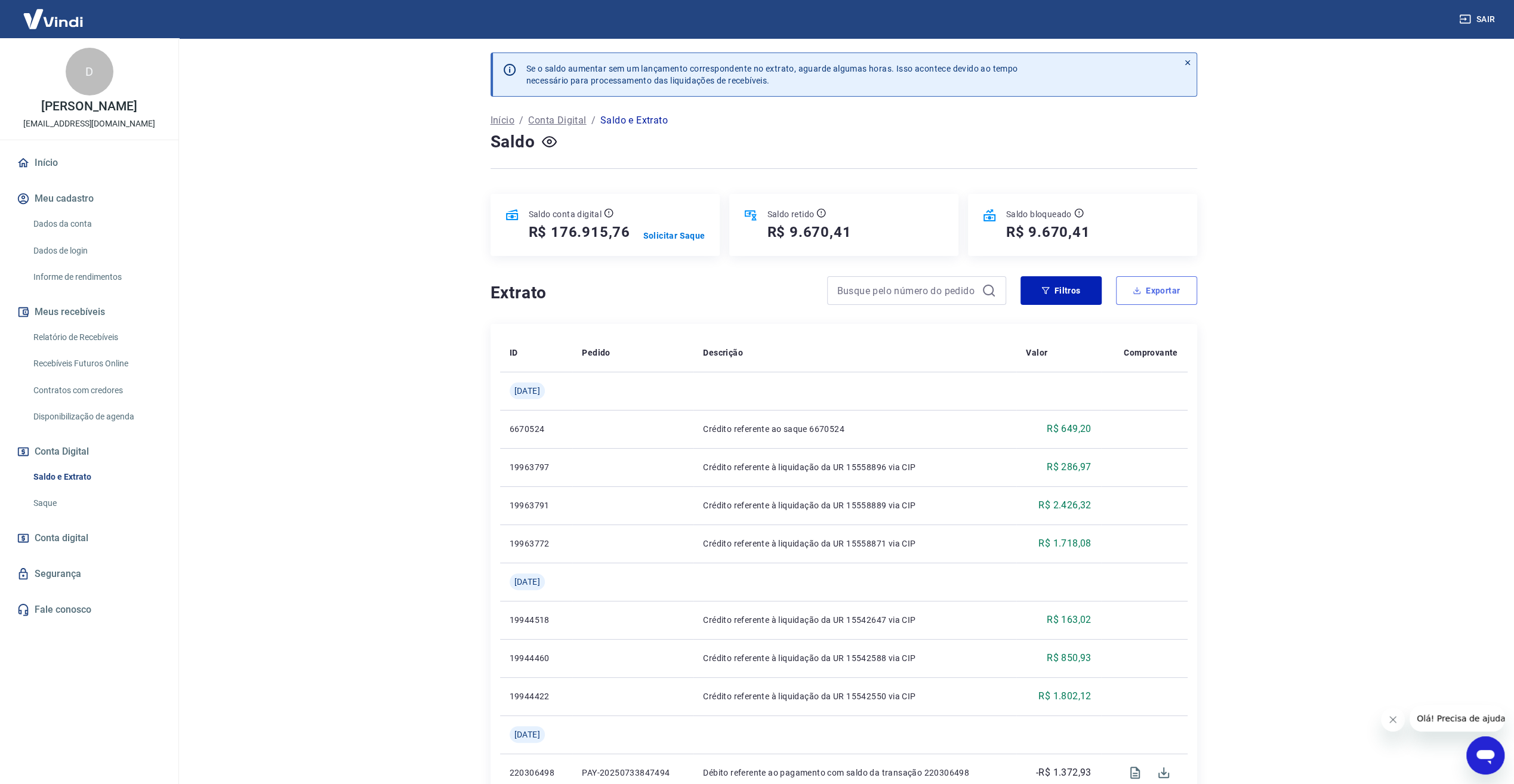
click at [1126, 296] on button "Exportar" at bounding box center [1156, 290] width 81 height 28
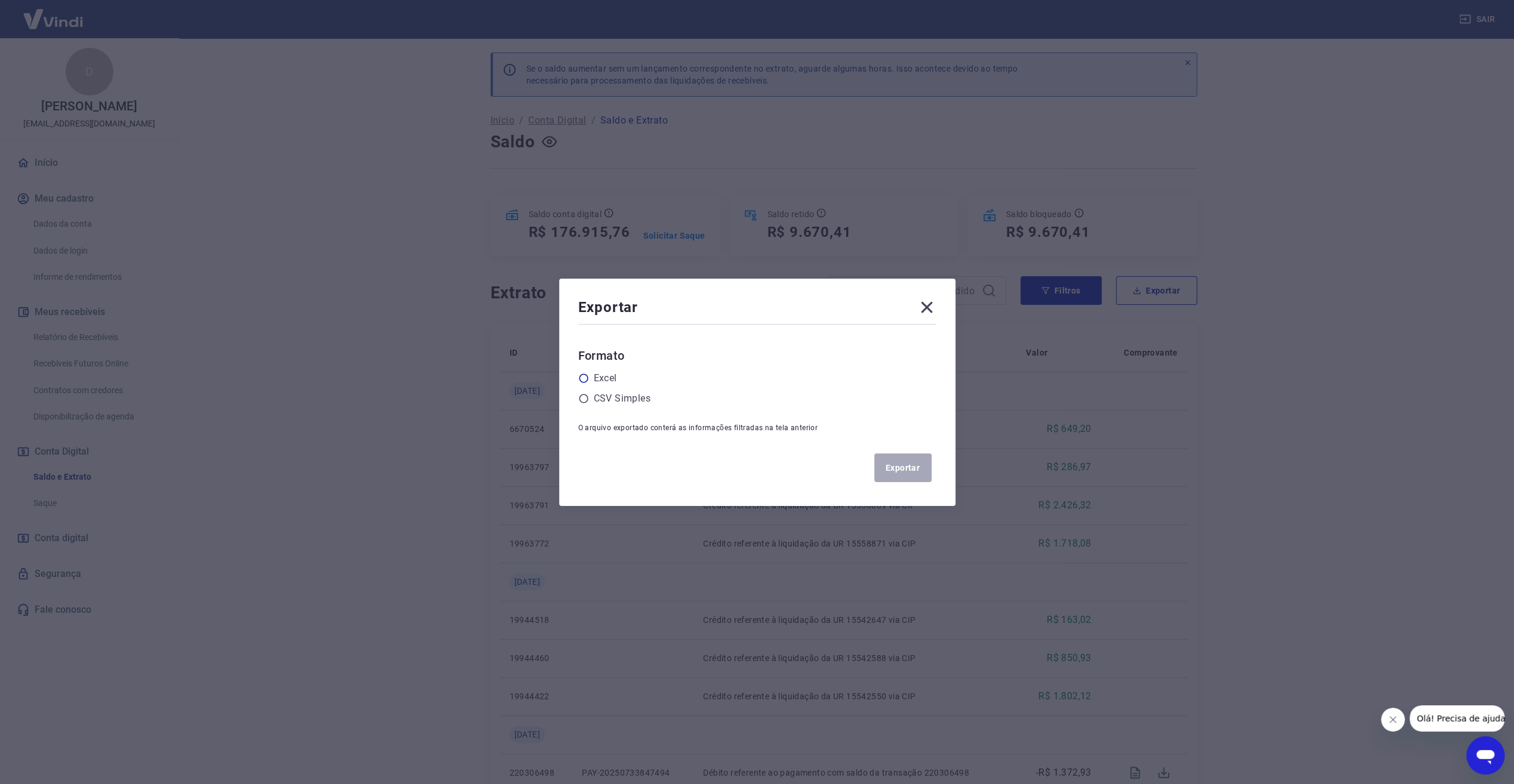
click at [608, 380] on label "Excel" at bounding box center [605, 378] width 24 height 15
click at [0, 0] on input "radio" at bounding box center [0, 0] width 0 height 0
click at [908, 467] on button "Exportar" at bounding box center [903, 467] width 57 height 28
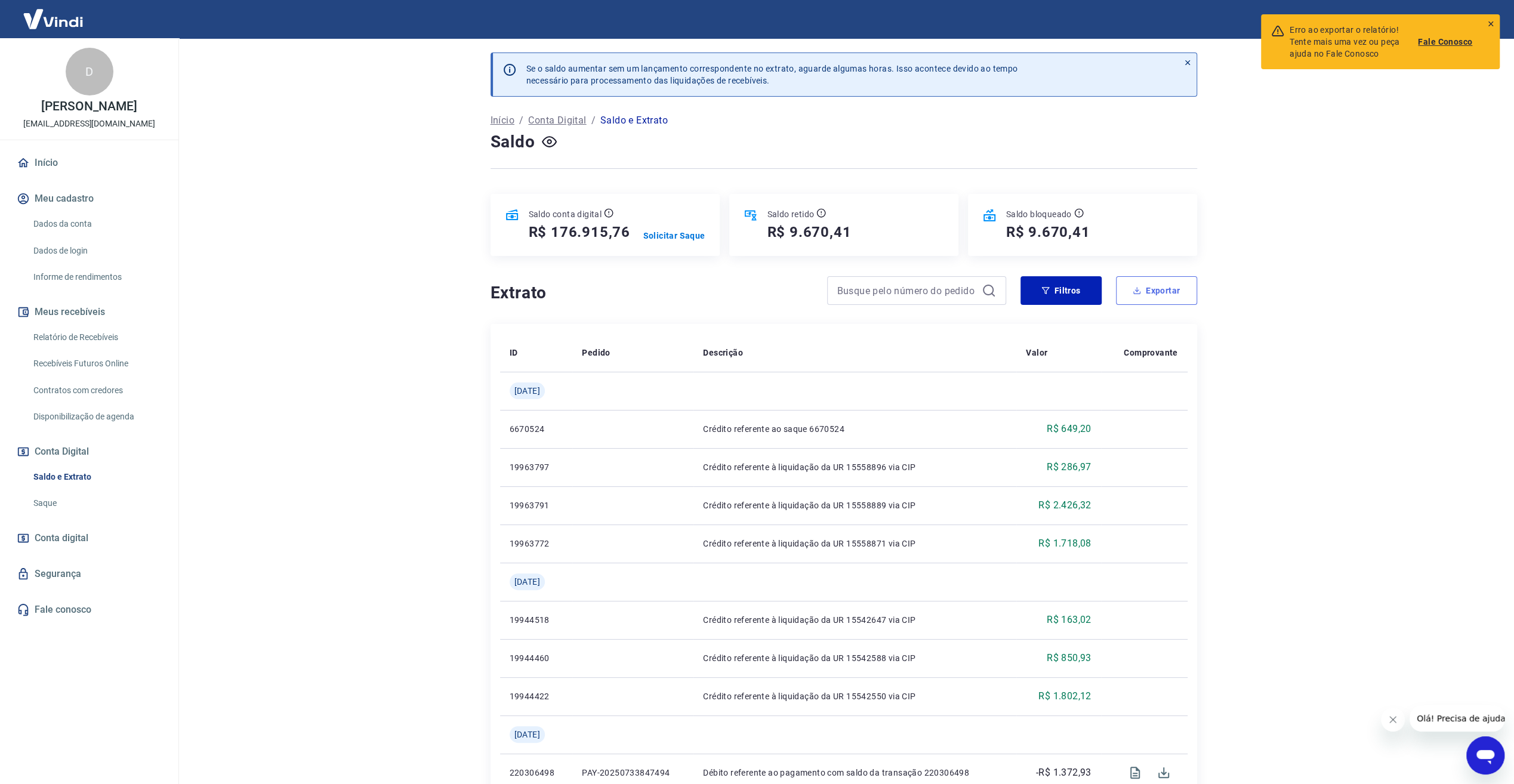
click at [1170, 299] on button "Exportar" at bounding box center [1156, 290] width 81 height 28
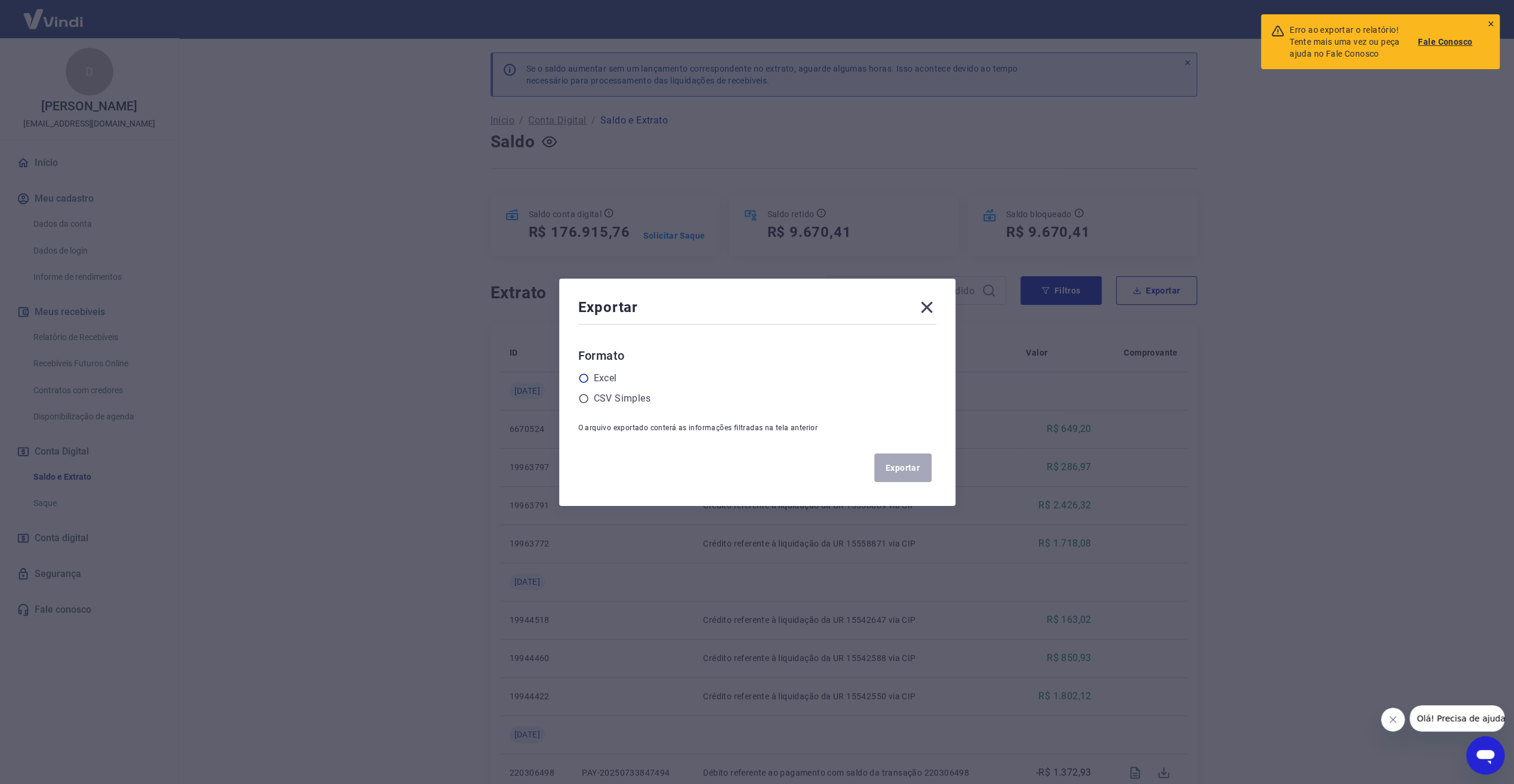
click at [589, 380] on icon at bounding box center [583, 378] width 11 height 11
click at [0, 0] on input "radio" at bounding box center [0, 0] width 0 height 0
click at [889, 464] on button "Exportar" at bounding box center [903, 467] width 57 height 28
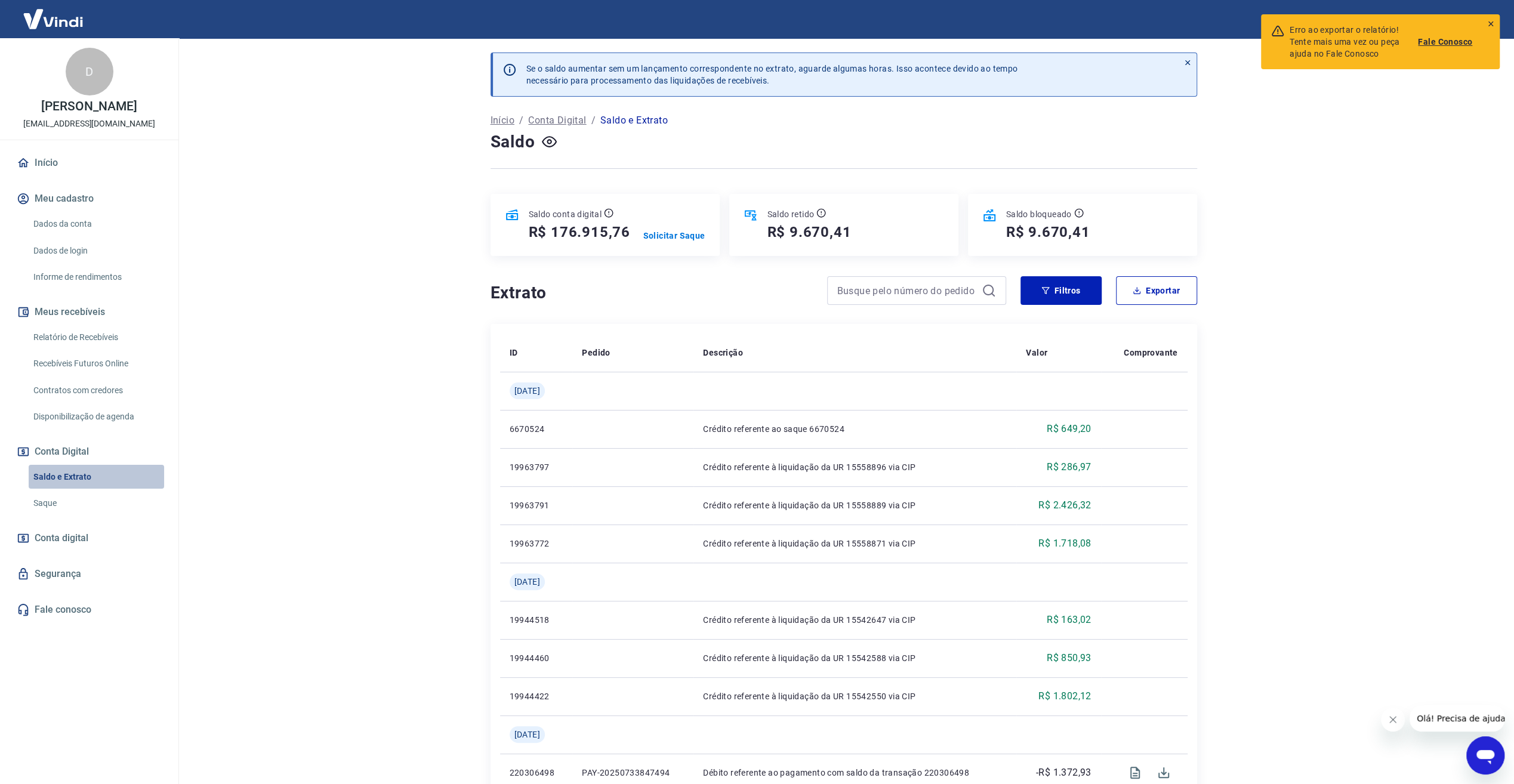
click at [83, 476] on link "Saldo e Extrato" at bounding box center [96, 477] width 135 height 25
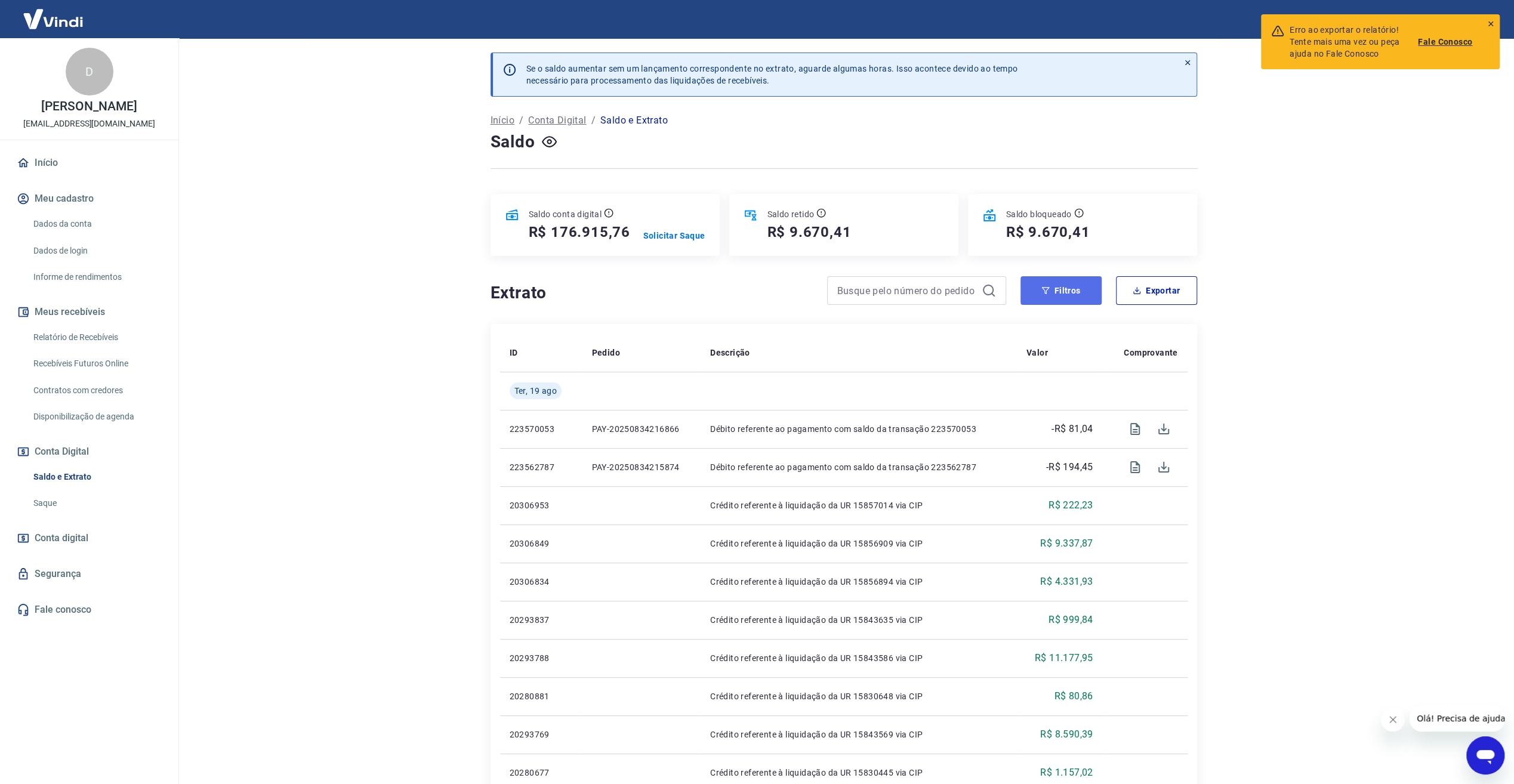
click at [1051, 294] on button "Filtros" at bounding box center [1061, 290] width 81 height 28
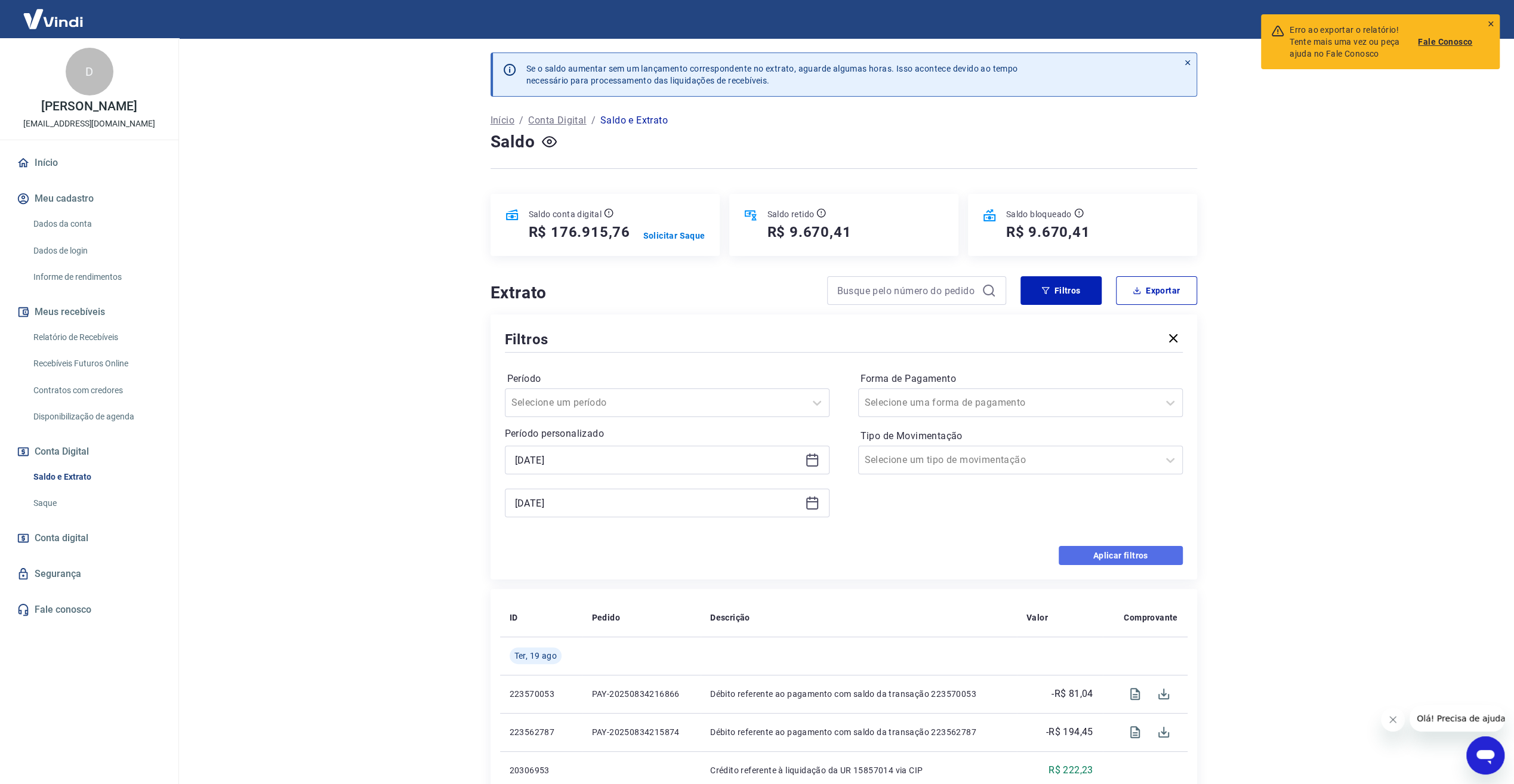
click at [1086, 556] on button "Aplicar filtros" at bounding box center [1121, 554] width 124 height 19
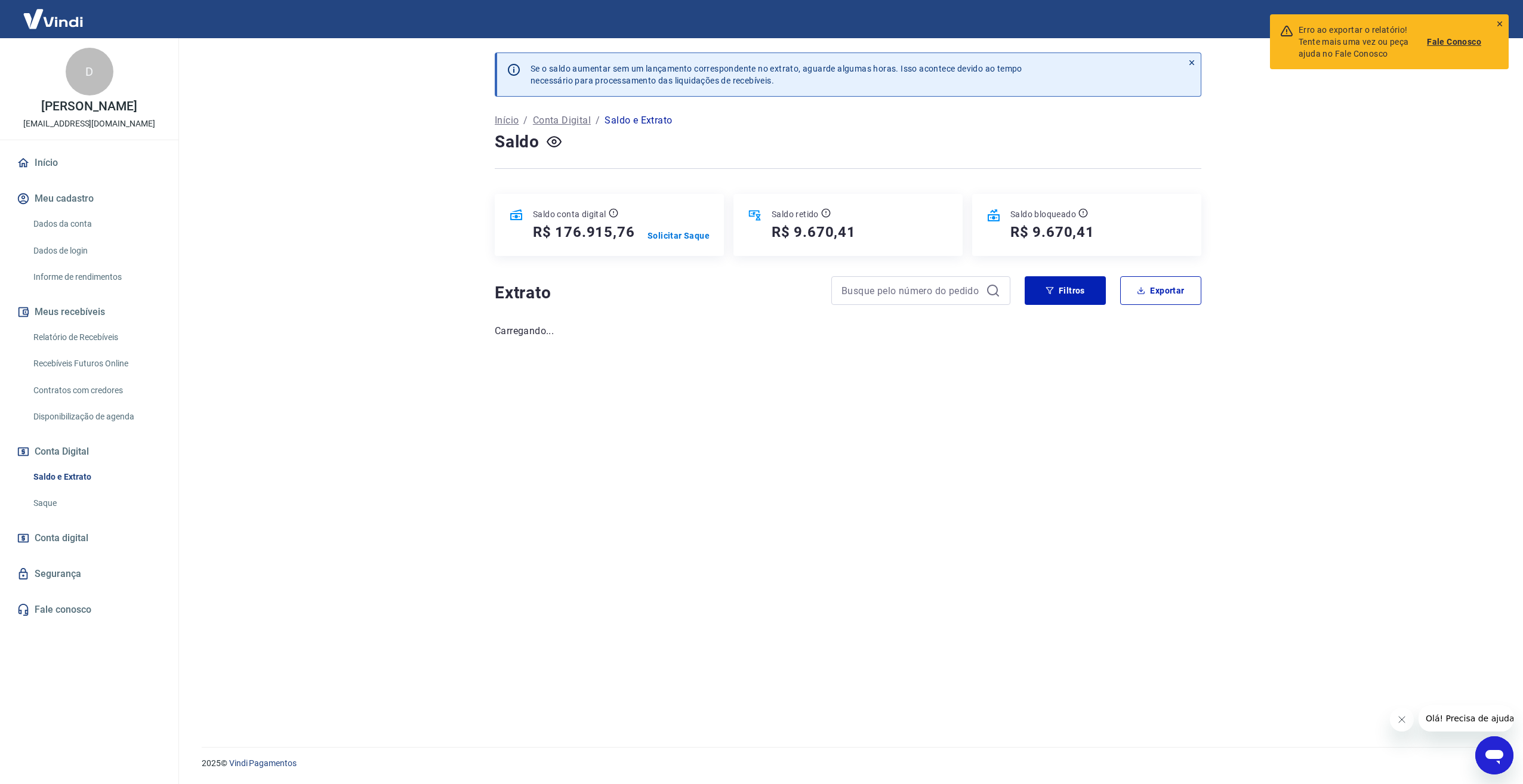
click at [1503, 25] on div "Erro ao exportar o relatório! Tente mais uma vez ou peça ajuda no Fale Conosco …" at bounding box center [1389, 42] width 238 height 55
click at [1497, 25] on icon at bounding box center [1499, 24] width 5 height 5
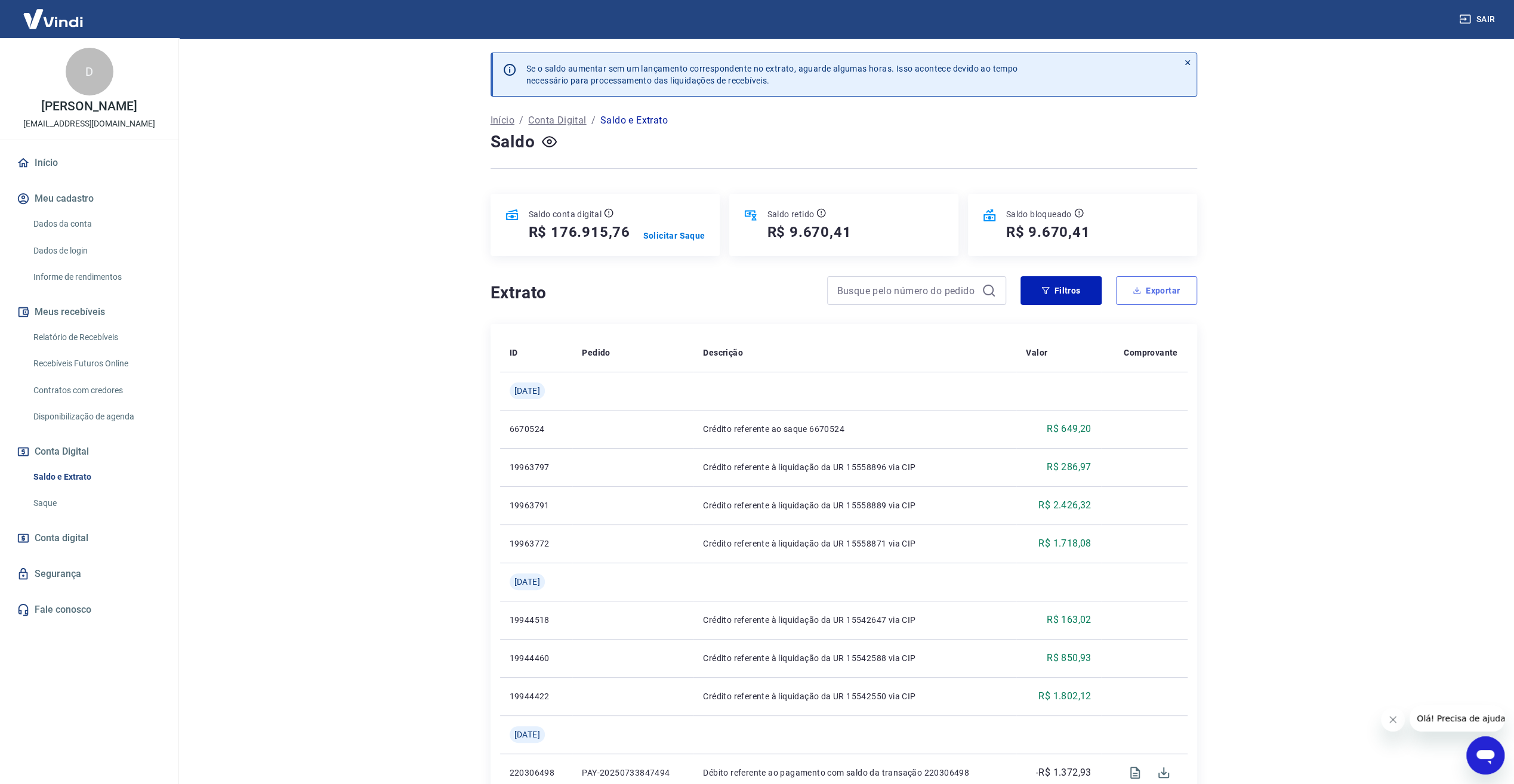
click at [1164, 291] on button "Exportar" at bounding box center [1156, 290] width 81 height 28
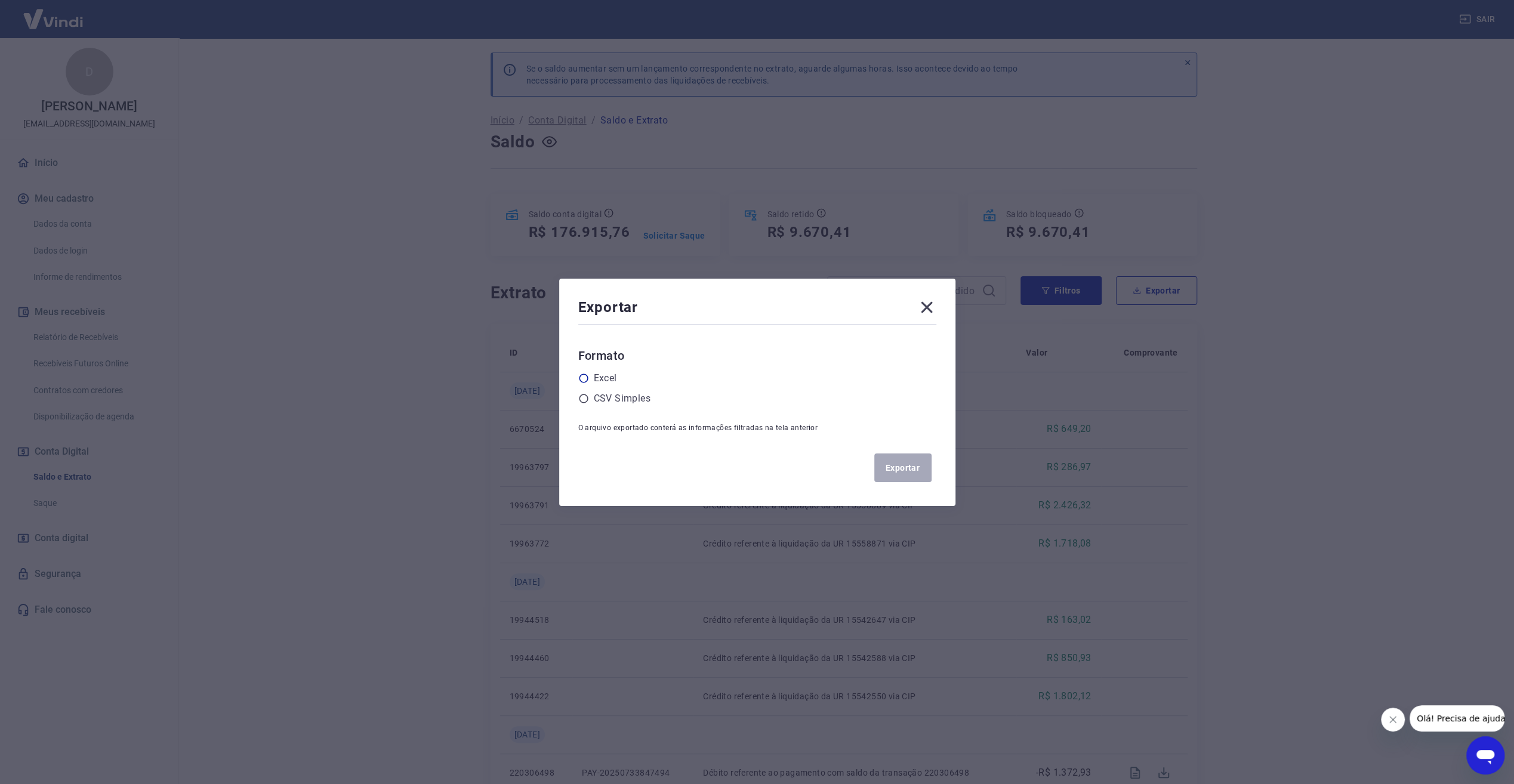
click at [598, 379] on label "Excel" at bounding box center [605, 378] width 24 height 15
click at [0, 0] on input "radio" at bounding box center [0, 0] width 0 height 0
click at [917, 466] on button "Exportar" at bounding box center [903, 467] width 57 height 28
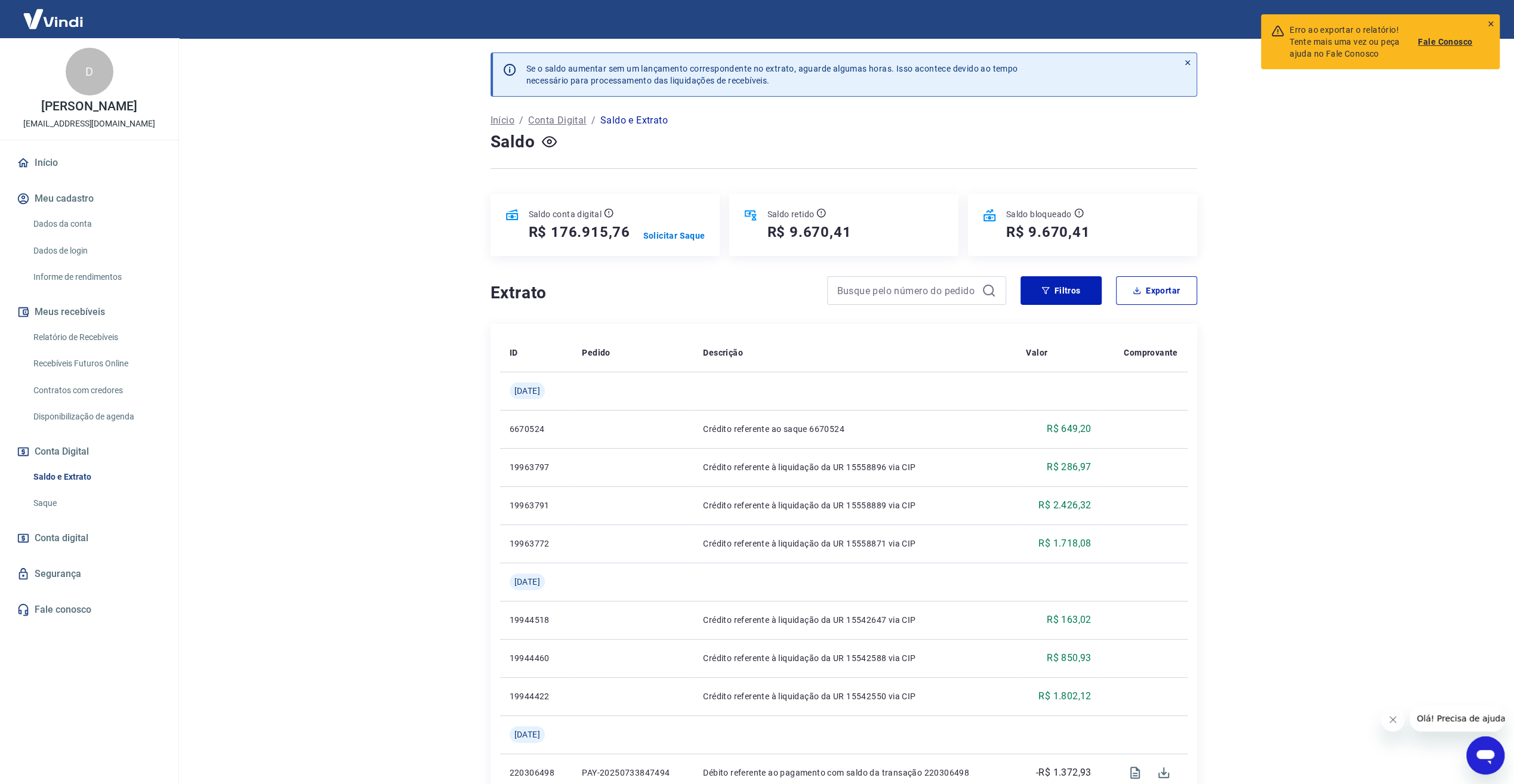
click at [1491, 24] on icon at bounding box center [1490, 24] width 9 height 9
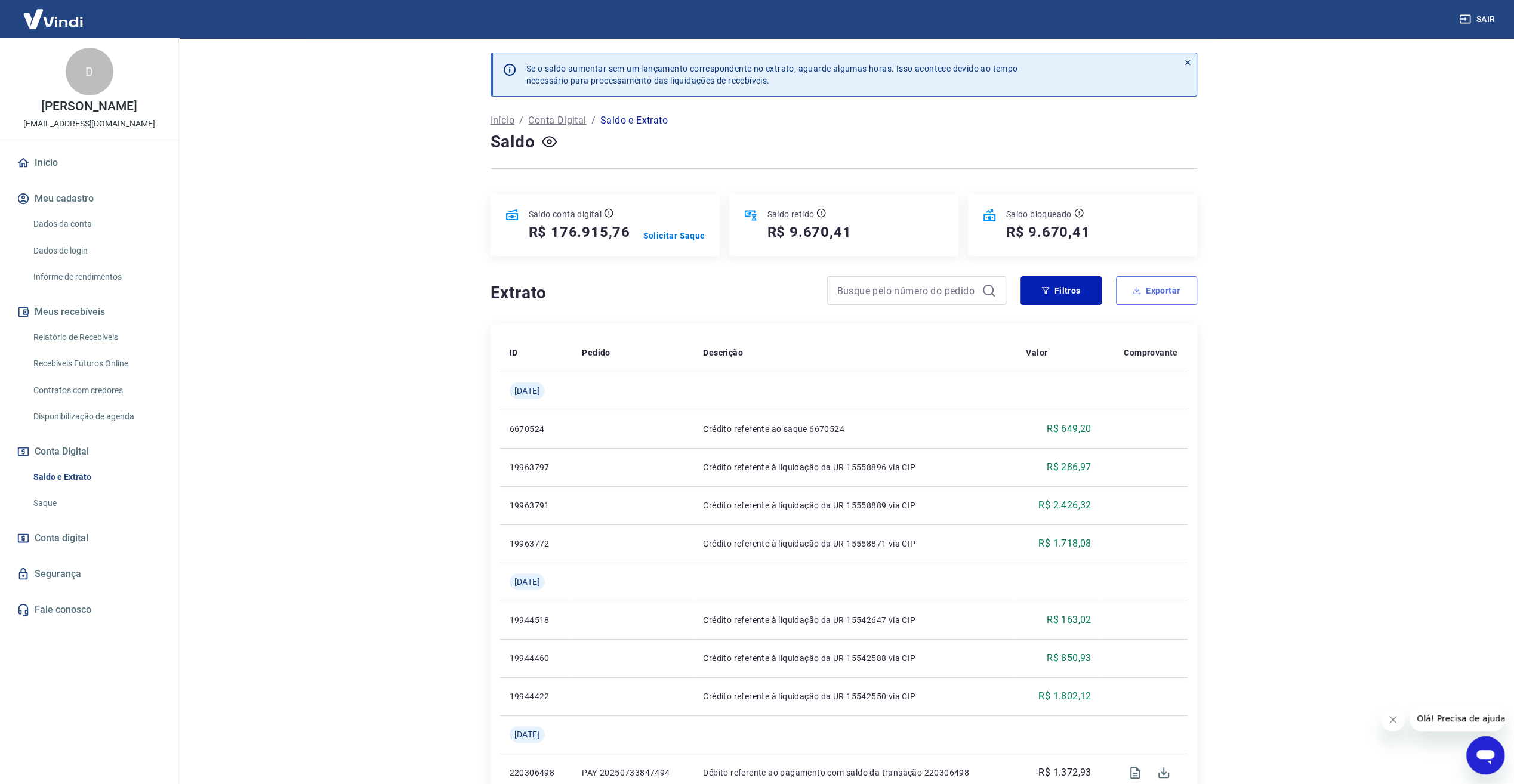
click at [1176, 278] on button "Exportar" at bounding box center [1156, 290] width 81 height 28
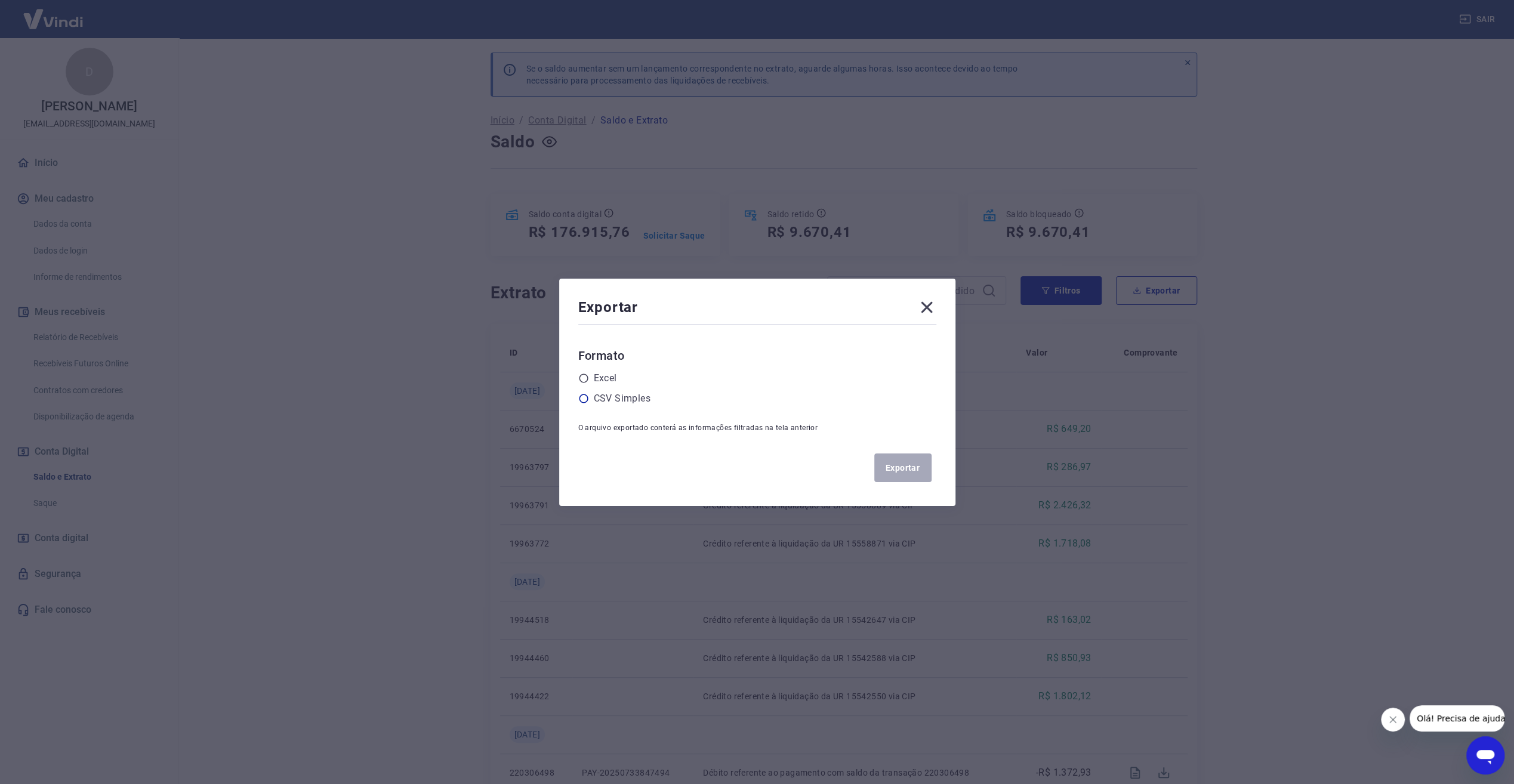
click at [609, 395] on label "CSV Simples" at bounding box center [622, 398] width 57 height 15
click at [0, 0] on input "radio" at bounding box center [0, 0] width 0 height 0
click at [905, 464] on button "Exportar" at bounding box center [903, 467] width 57 height 28
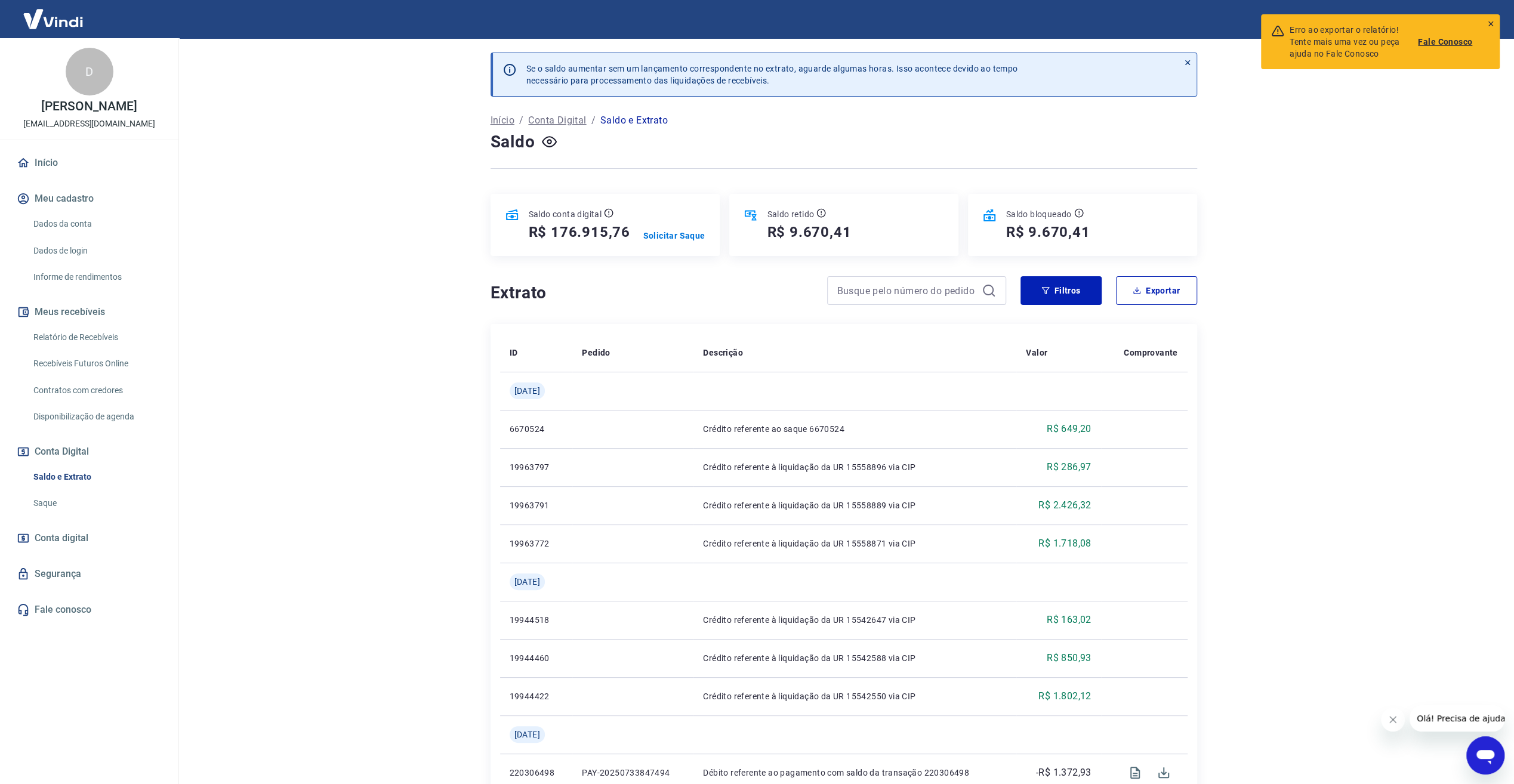
click at [1441, 44] on link "Fale Conosco" at bounding box center [1444, 41] width 54 height 12
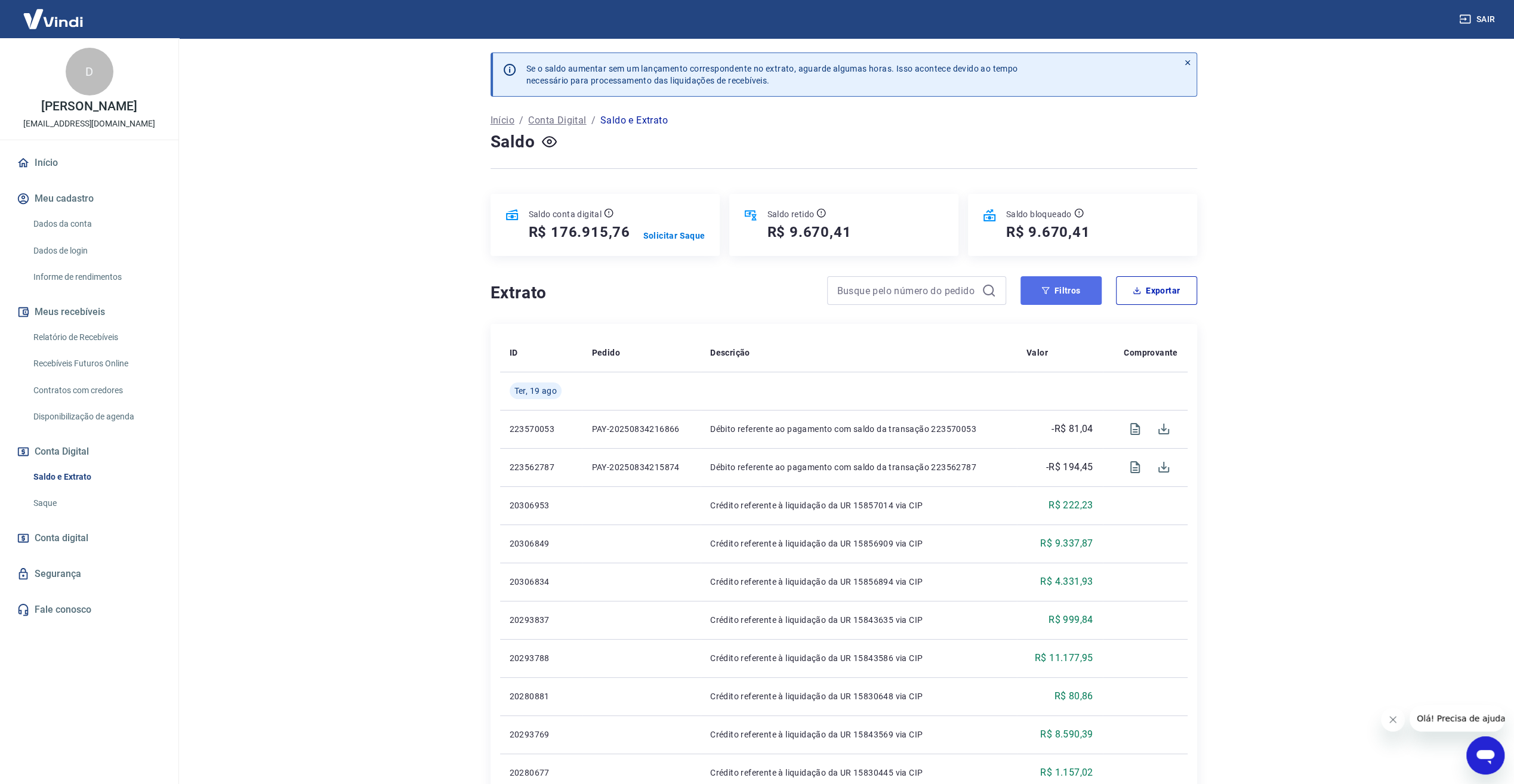
click at [1049, 287] on icon "button" at bounding box center [1045, 290] width 9 height 9
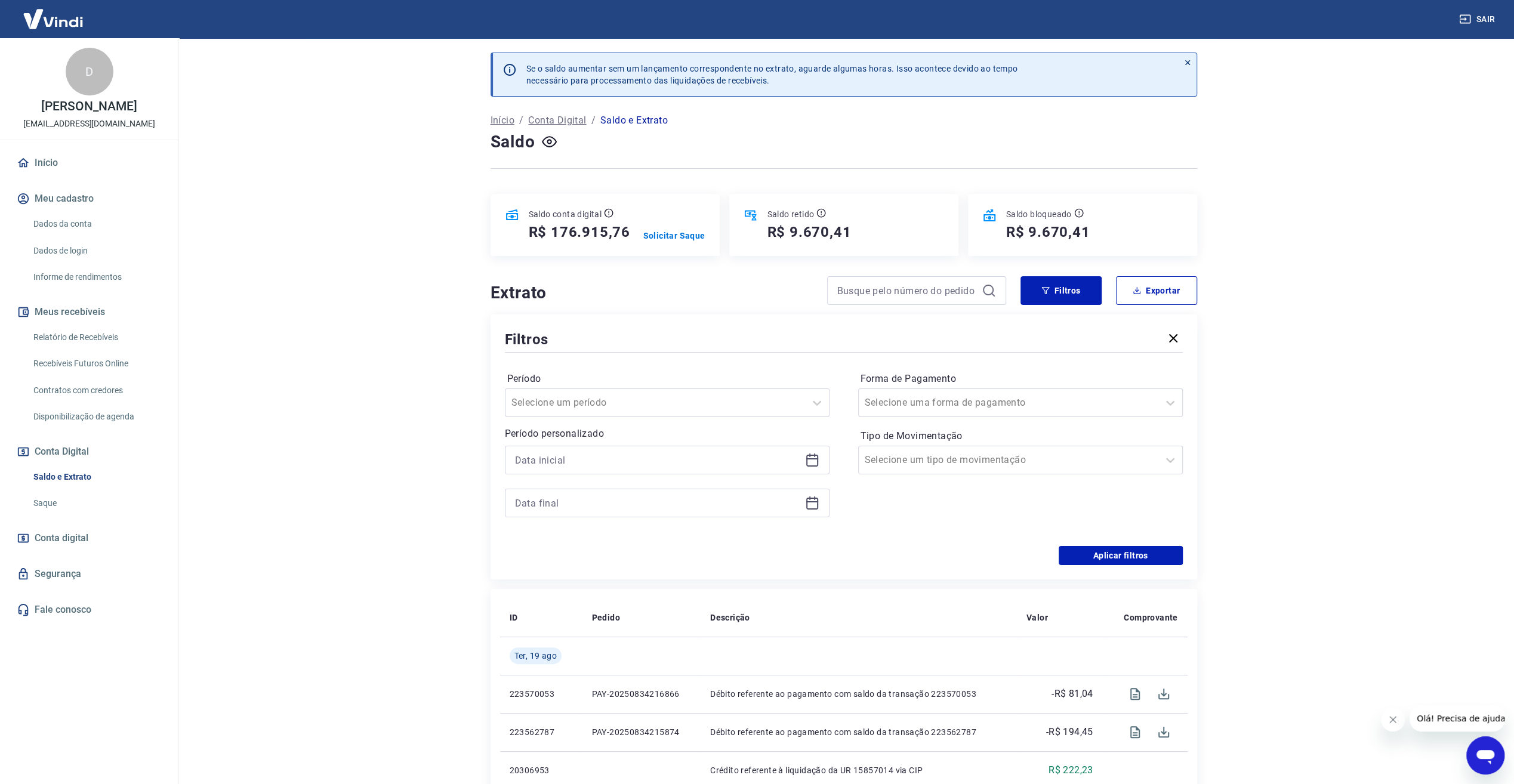
click at [809, 461] on icon at bounding box center [811, 460] width 15 height 15
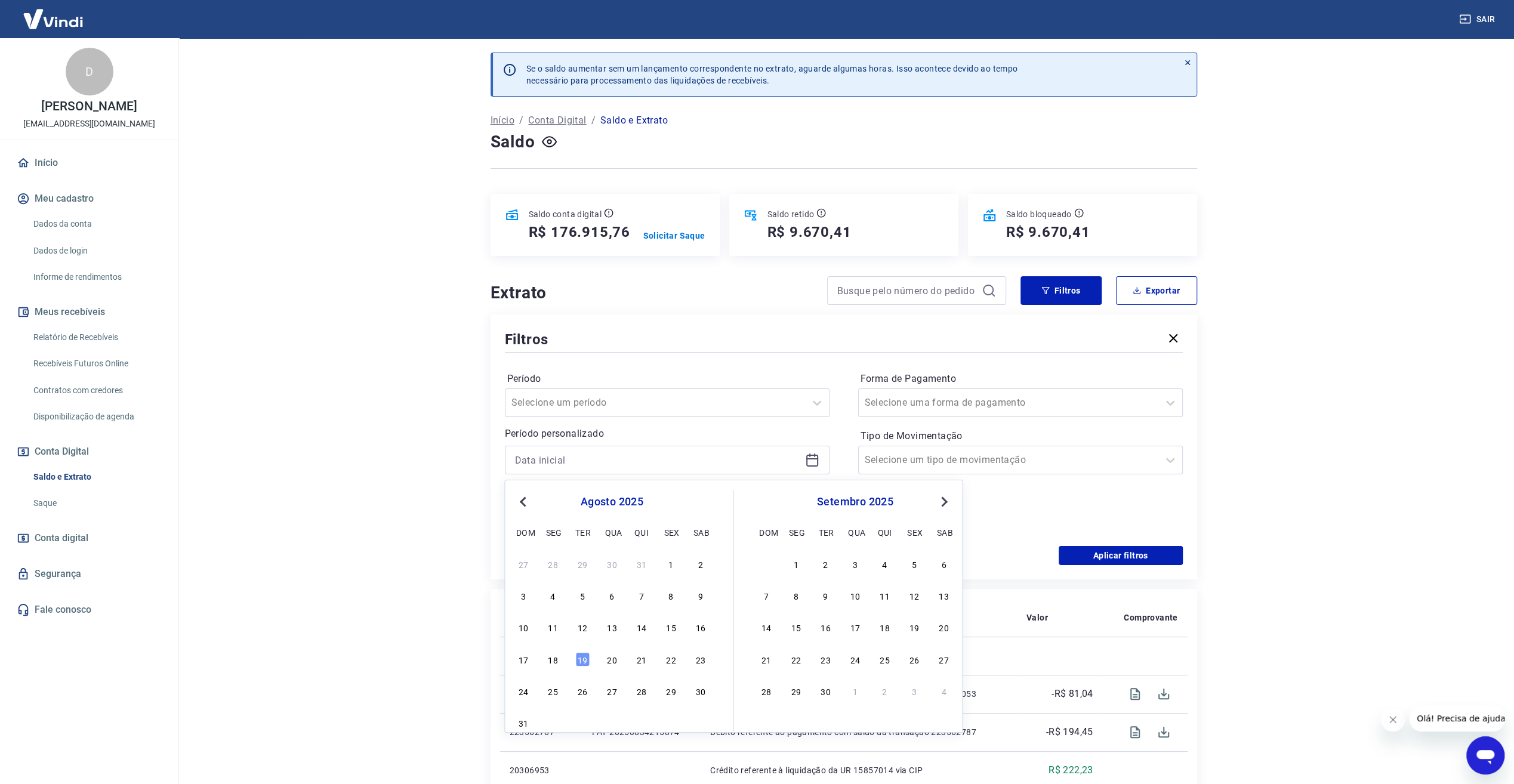
click at [517, 503] on button "Previous Month" at bounding box center [522, 501] width 15 height 15
click at [578, 562] on div "1" at bounding box center [582, 563] width 15 height 15
type input "[DATE]"
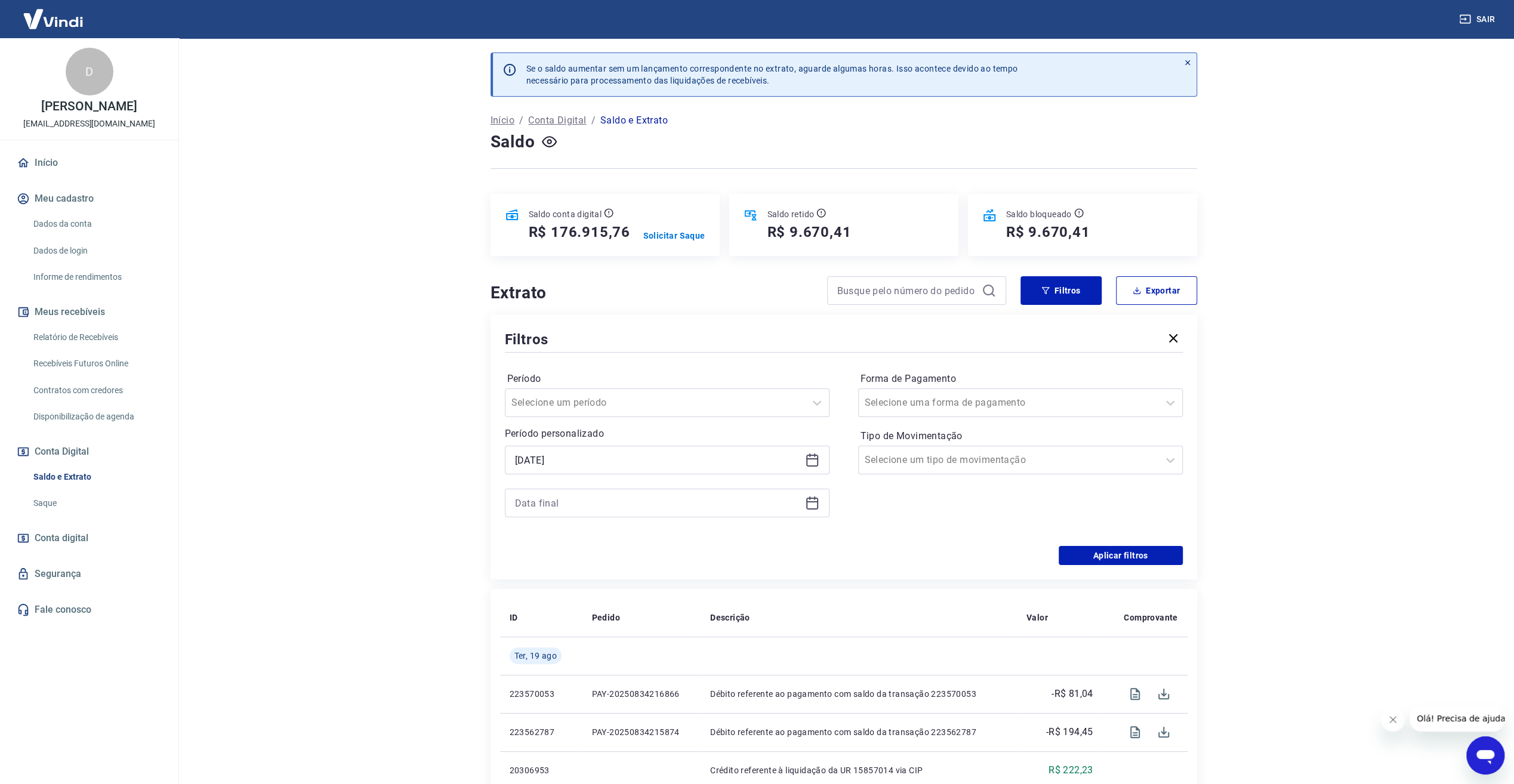
click at [817, 506] on icon at bounding box center [812, 503] width 12 height 12
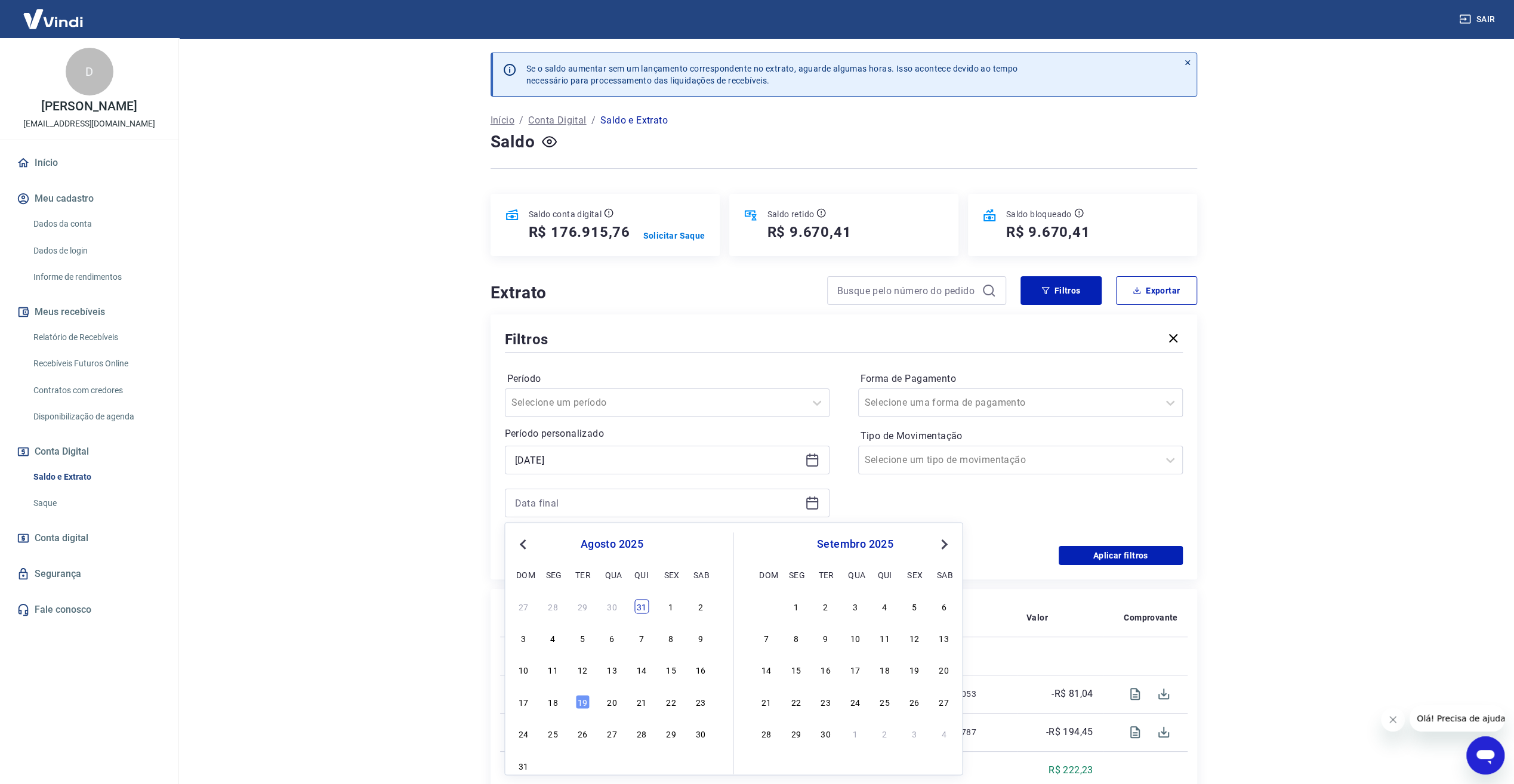
click at [644, 611] on div "31" at bounding box center [641, 606] width 15 height 15
type input "[DATE]"
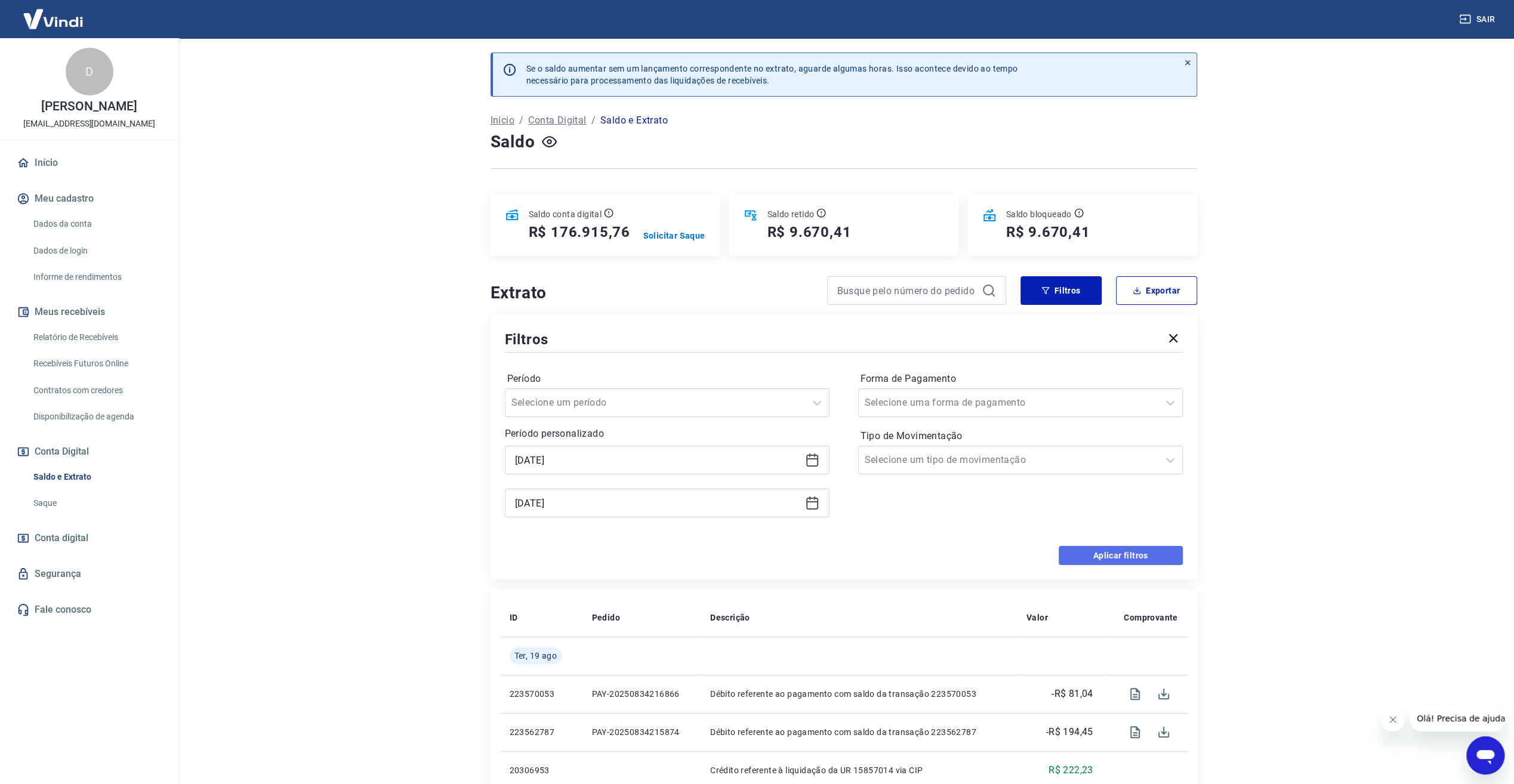
click at [1102, 557] on button "Aplicar filtros" at bounding box center [1121, 554] width 124 height 19
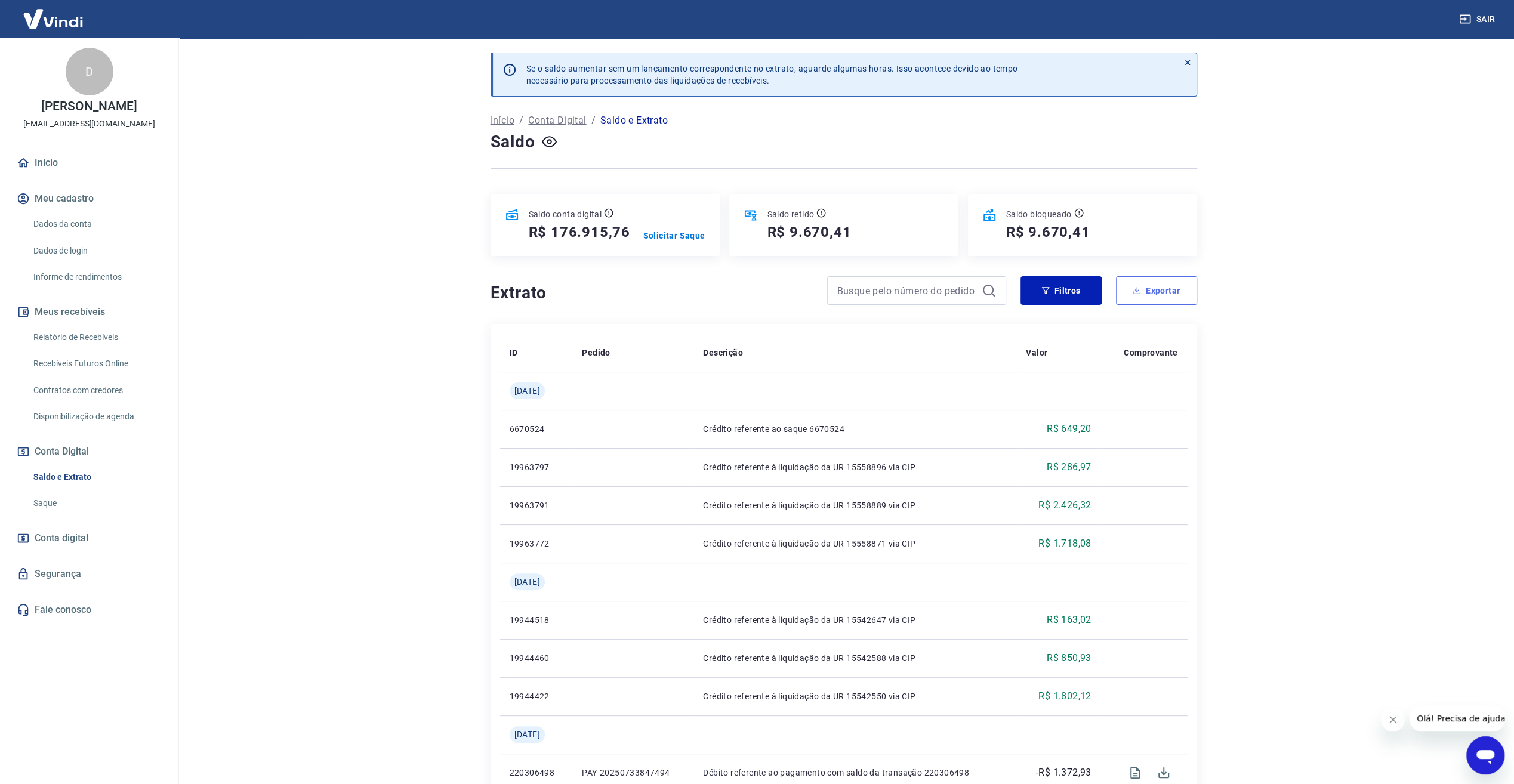
click at [1163, 298] on button "Exportar" at bounding box center [1156, 290] width 81 height 28
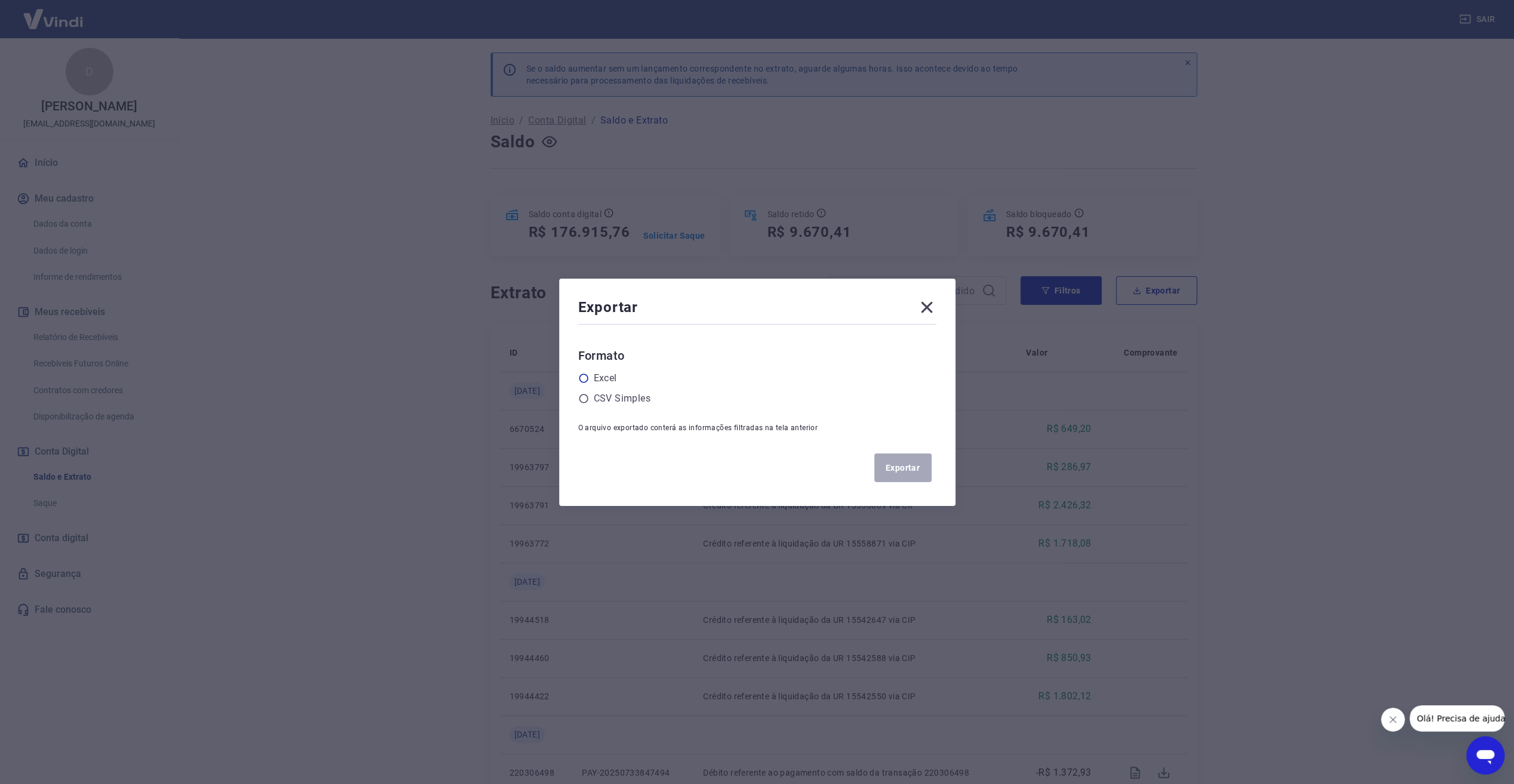
click at [596, 376] on div "Excel" at bounding box center [757, 378] width 358 height 15
click at [588, 375] on icon at bounding box center [583, 378] width 9 height 9
click at [0, 0] on input "radio" at bounding box center [0, 0] width 0 height 0
click at [903, 465] on button "Exportar" at bounding box center [903, 467] width 57 height 28
